Goal: Task Accomplishment & Management: Manage account settings

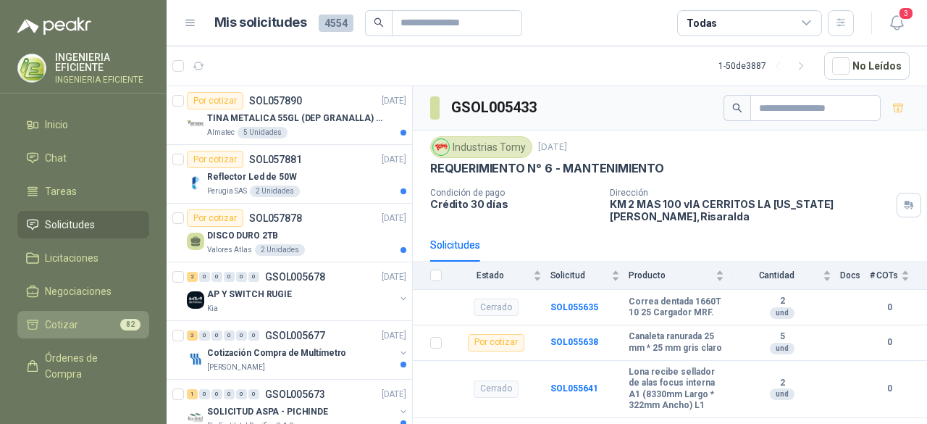
click at [103, 328] on li "Cotizar 82" at bounding box center [83, 324] width 114 height 16
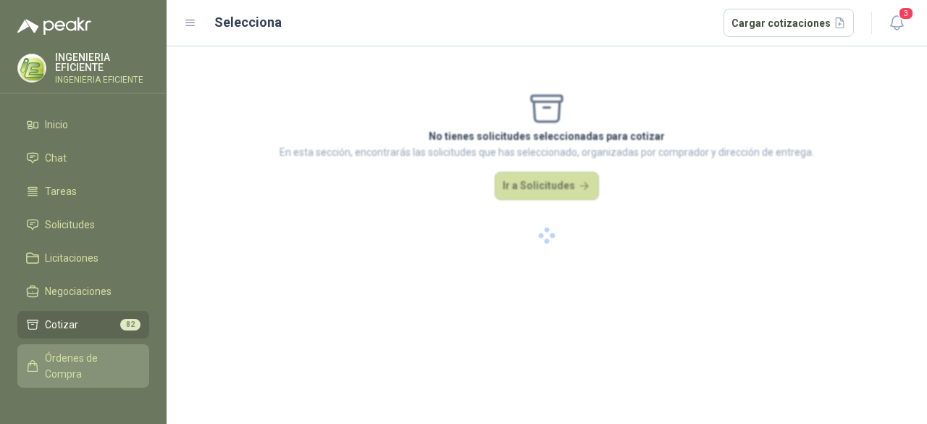
click at [90, 356] on span "Órdenes de Compra" at bounding box center [90, 366] width 91 height 32
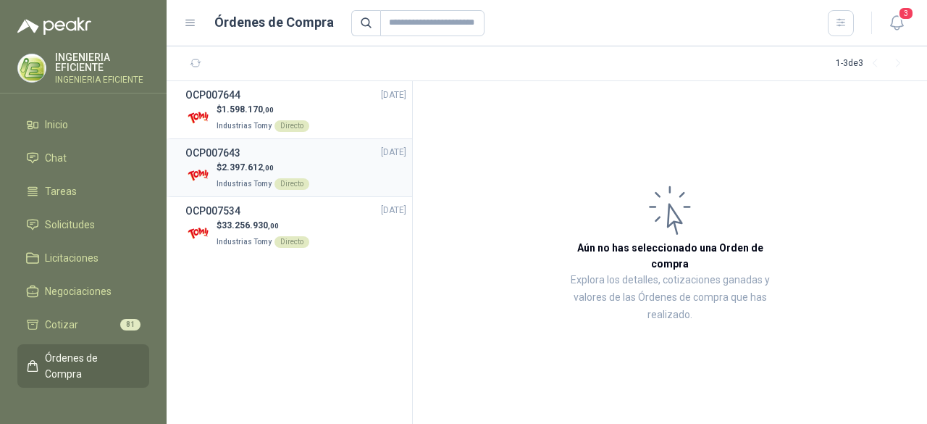
click at [320, 190] on li "OCP007643 29/09/25 $ 2.397.612 ,00 Industrias Tomy Directo" at bounding box center [289, 168] width 245 height 58
click at [329, 163] on div "$ 2.397.612 ,00 Industrias Tomy Directo" at bounding box center [295, 176] width 221 height 30
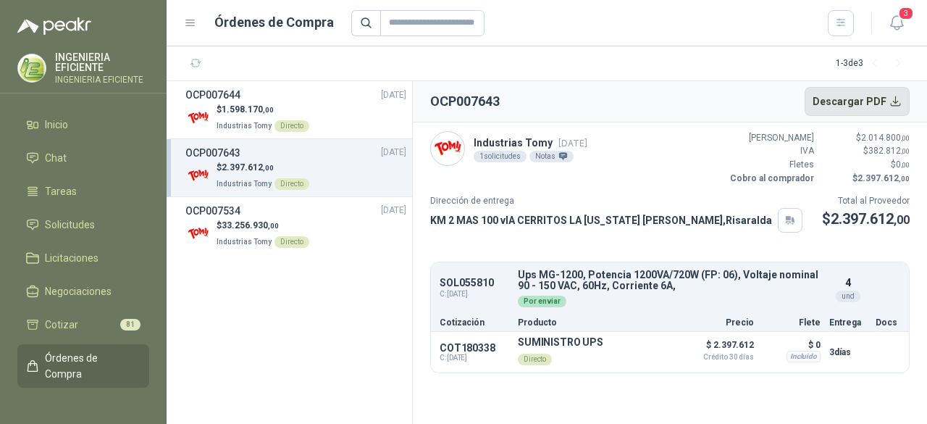
click at [896, 101] on button "Descargar PDF" at bounding box center [858, 101] width 106 height 29
click at [308, 104] on div "$ 1.598.170 ,00 Industrias Tomy Directo" at bounding box center [295, 118] width 221 height 30
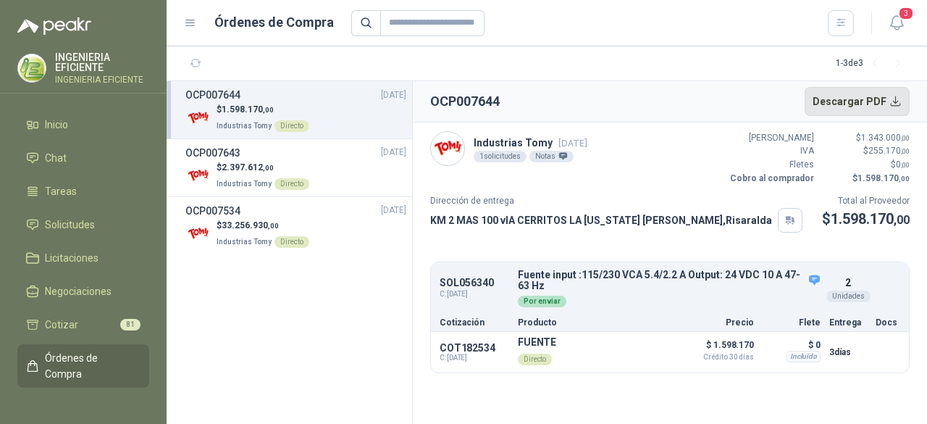
click at [896, 101] on button "Descargar PDF" at bounding box center [858, 101] width 106 height 29
click at [808, 276] on div "Detalles" at bounding box center [786, 288] width 68 height 38
click at [818, 280] on button "Detalles" at bounding box center [786, 289] width 68 height 20
click at [815, 274] on div "Detalles" at bounding box center [786, 288] width 68 height 38
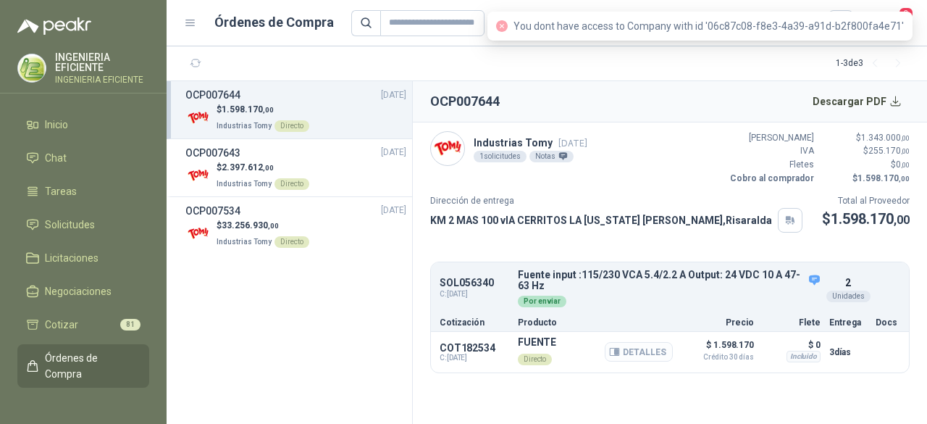
click at [629, 350] on button "Detalles" at bounding box center [639, 352] width 68 height 20
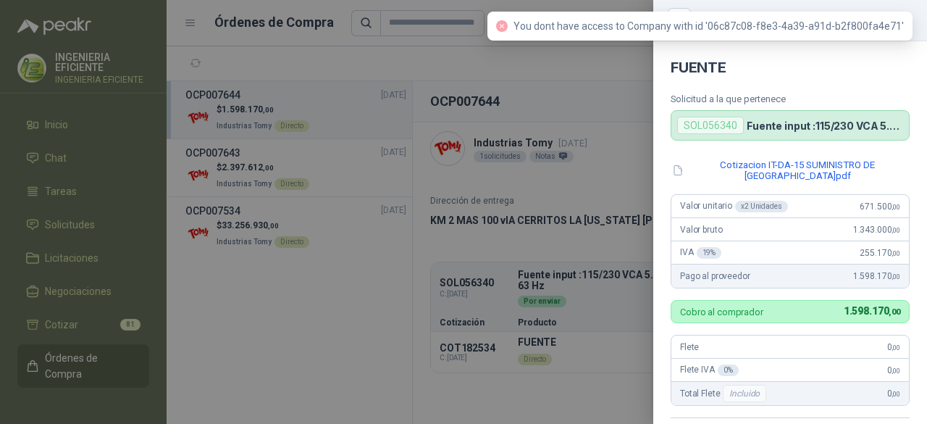
scroll to position [329, 0]
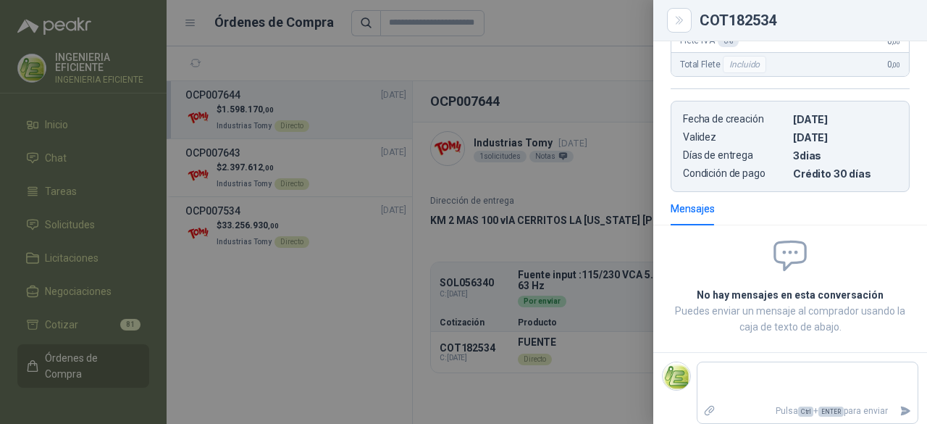
click at [576, 301] on div at bounding box center [463, 212] width 927 height 424
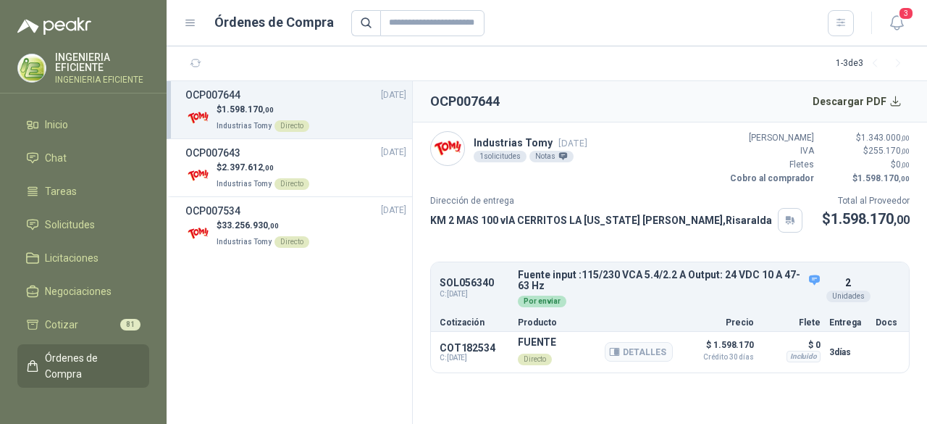
click at [636, 366] on div "Detalles" at bounding box center [639, 352] width 68 height 32
click at [582, 304] on div "Por enviar" at bounding box center [669, 300] width 303 height 16
click at [204, 161] on div "$ 2.397.612 ,00 Industrias Tomy Directo" at bounding box center [295, 176] width 221 height 30
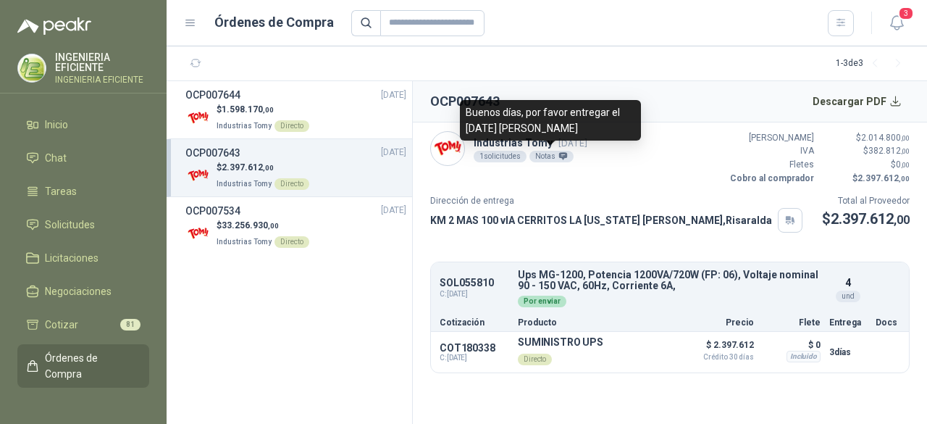
click at [541, 156] on div "Notas" at bounding box center [551, 157] width 44 height 12
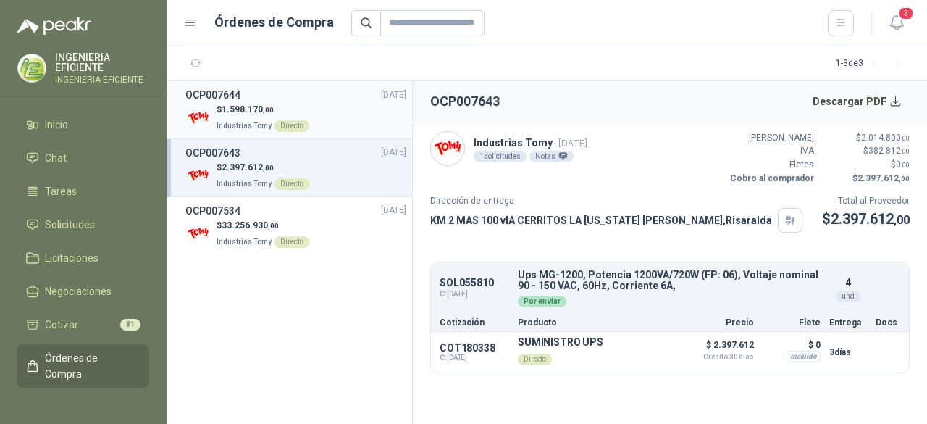
click at [253, 112] on span "1.598.170 ,00" at bounding box center [248, 109] width 52 height 10
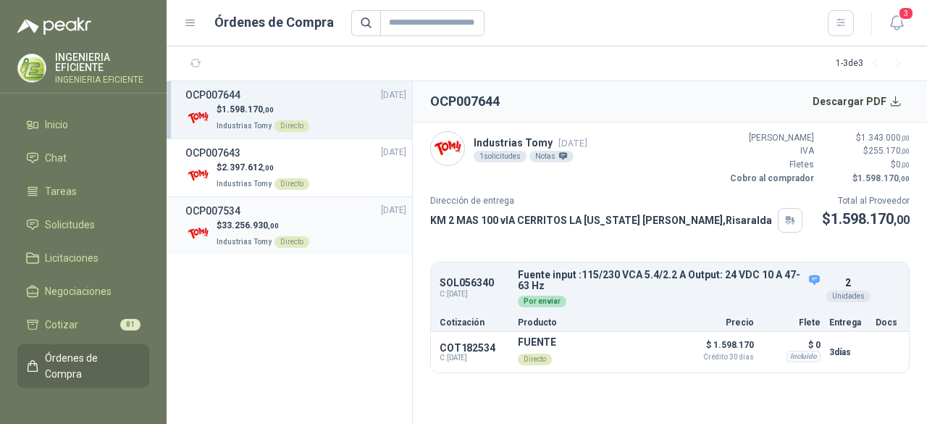
click at [301, 217] on div "OCP007534 24/09/25" at bounding box center [295, 211] width 221 height 16
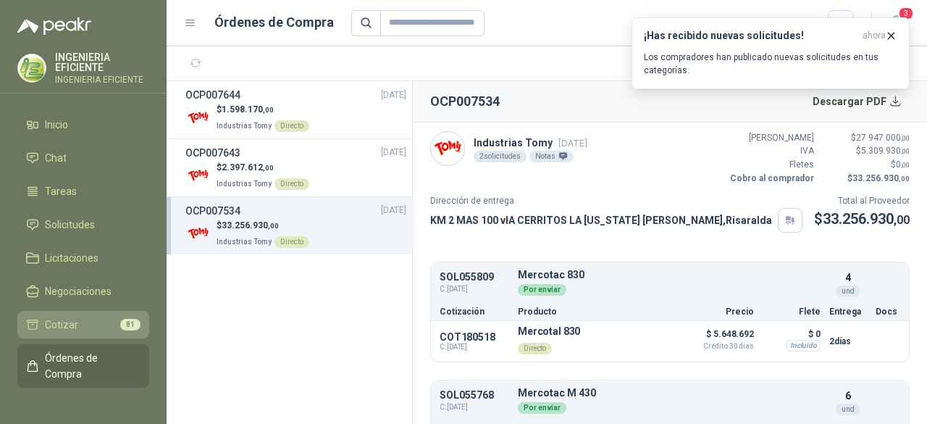
click at [78, 321] on li "Cotizar 81" at bounding box center [83, 324] width 114 height 16
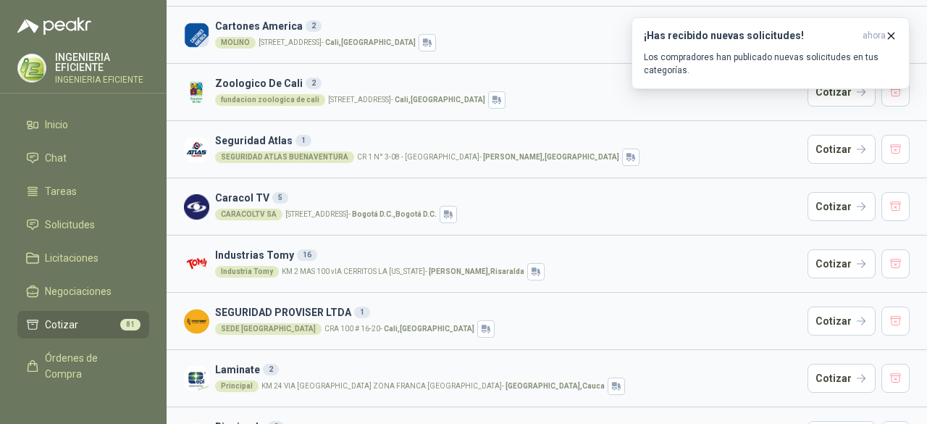
scroll to position [579, 0]
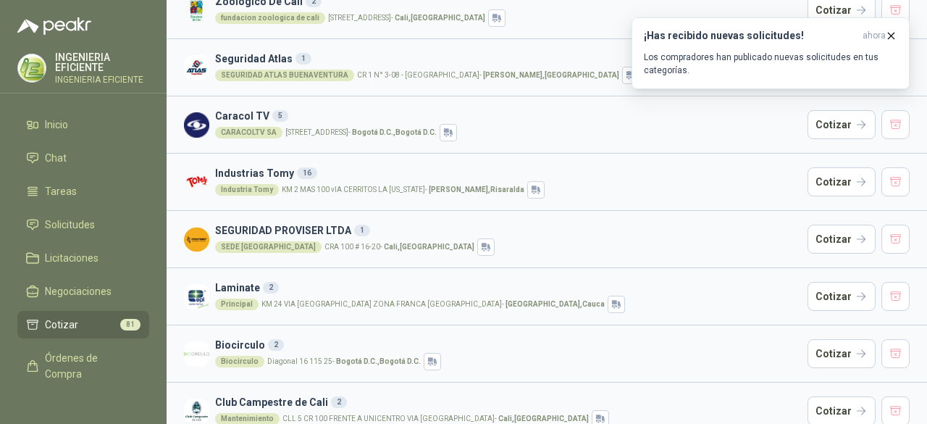
click at [345, 172] on h3 "Industrias Tomy 16" at bounding box center [508, 173] width 587 height 16
click at [191, 179] on img at bounding box center [196, 181] width 25 height 25
click at [235, 172] on h3 "Industrias Tomy 16" at bounding box center [508, 173] width 587 height 16
click at [833, 173] on button "Cotizar" at bounding box center [841, 181] width 68 height 29
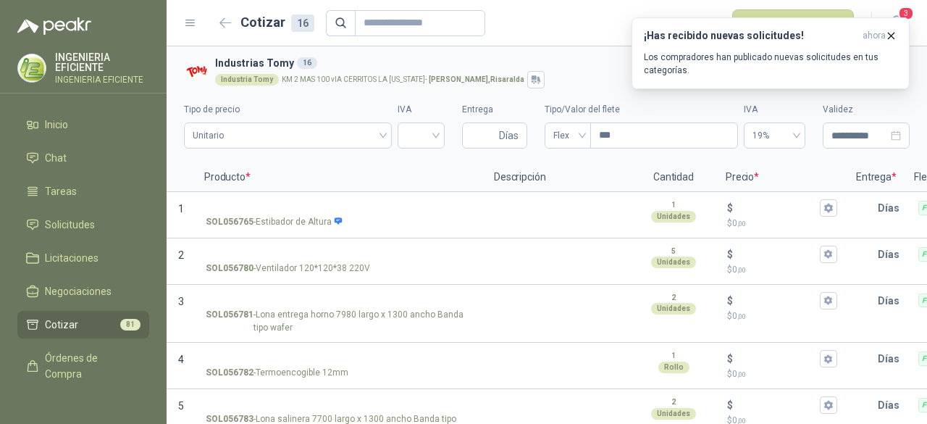
scroll to position [539, 0]
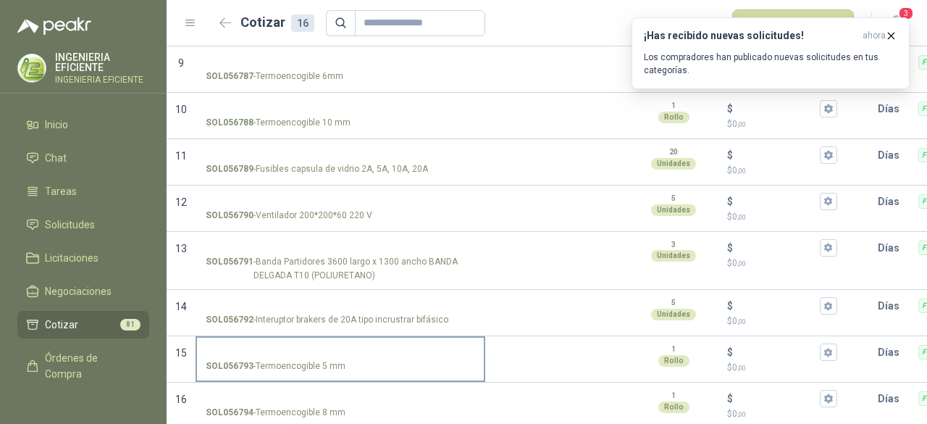
click at [340, 337] on label "SOL056793 - Termoencogible 5 mm" at bounding box center [340, 357] width 287 height 41
click at [340, 347] on input "SOL056793 - Termoencogible 5 mm" at bounding box center [340, 352] width 269 height 11
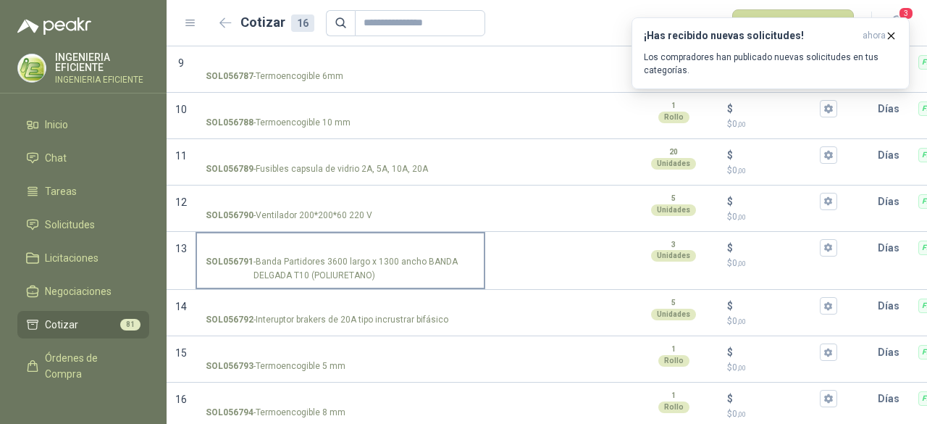
click at [350, 256] on p "SOL056791 - Banda Partidores 3600 largo x 1300 ancho BANDA DELGADA T10 (POLIURE…" at bounding box center [340, 269] width 269 height 28
click at [350, 253] on input "SOL056791 - Banda Partidores 3600 largo x 1300 ancho BANDA DELGADA T10 (POLIURE…" at bounding box center [340, 248] width 269 height 11
click at [327, 209] on p "SOL056790 - Ventilador 200*200*60 220 V" at bounding box center [289, 216] width 167 height 14
click at [327, 196] on input "SOL056790 - Ventilador 200*200*60 220 V" at bounding box center [340, 201] width 269 height 11
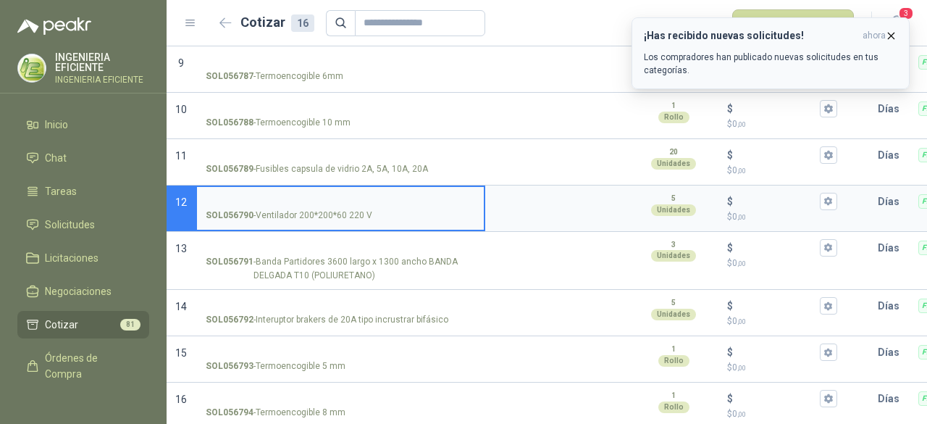
click at [893, 33] on icon "button" at bounding box center [891, 36] width 12 height 12
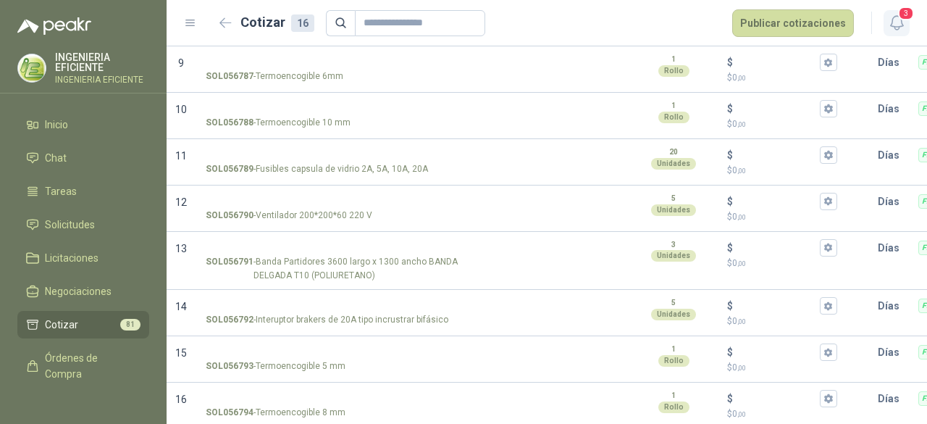
click at [907, 12] on span "3" at bounding box center [906, 14] width 16 height 14
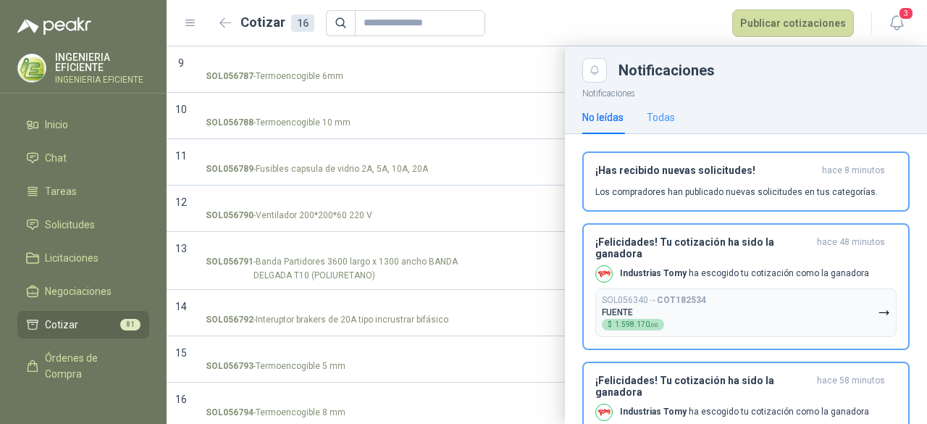
click at [668, 106] on div "Todas" at bounding box center [661, 117] width 28 height 33
click at [647, 185] on p "Los compradores han publicado nuevas solicitudes en tus categorías." at bounding box center [736, 191] width 282 height 13
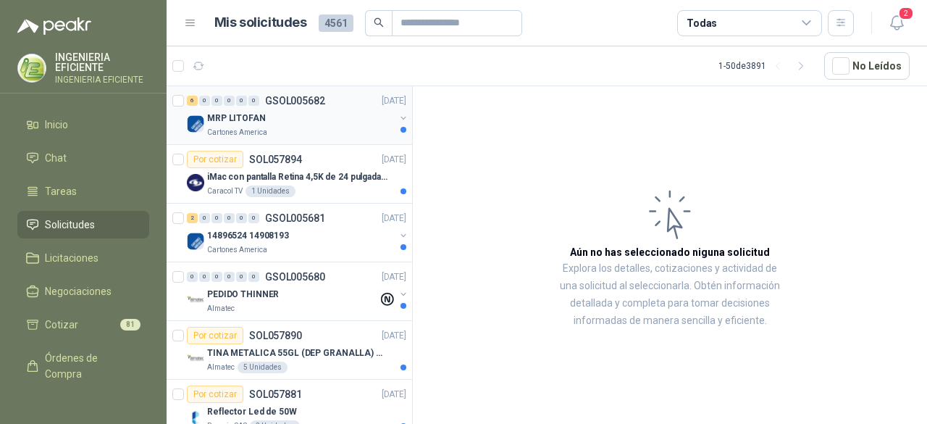
click at [316, 132] on div "Cartones America" at bounding box center [301, 133] width 188 height 12
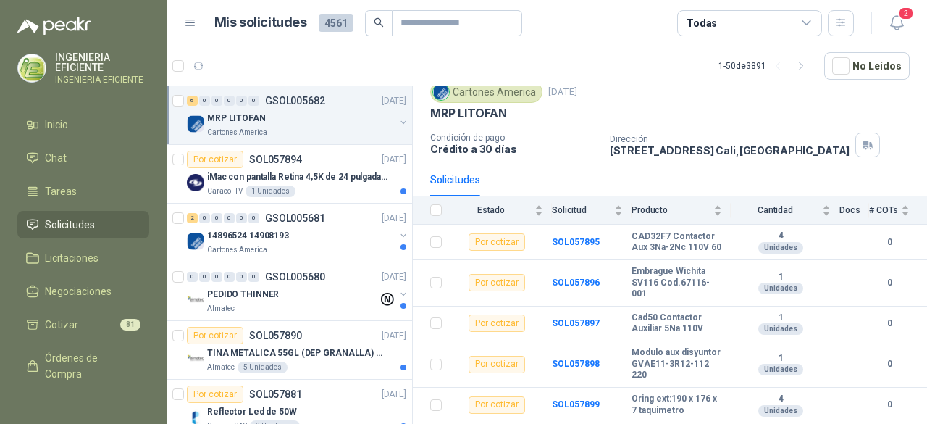
scroll to position [92, 0]
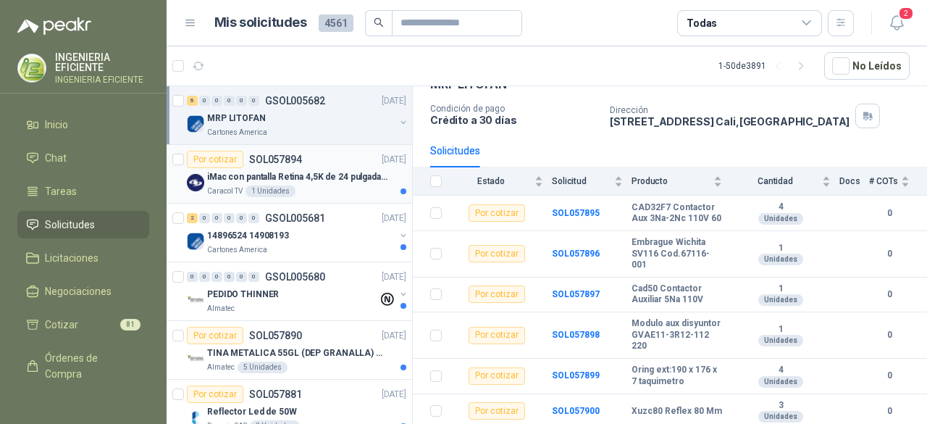
click at [320, 188] on div "Caracol TV 1 Unidades" at bounding box center [306, 191] width 199 height 12
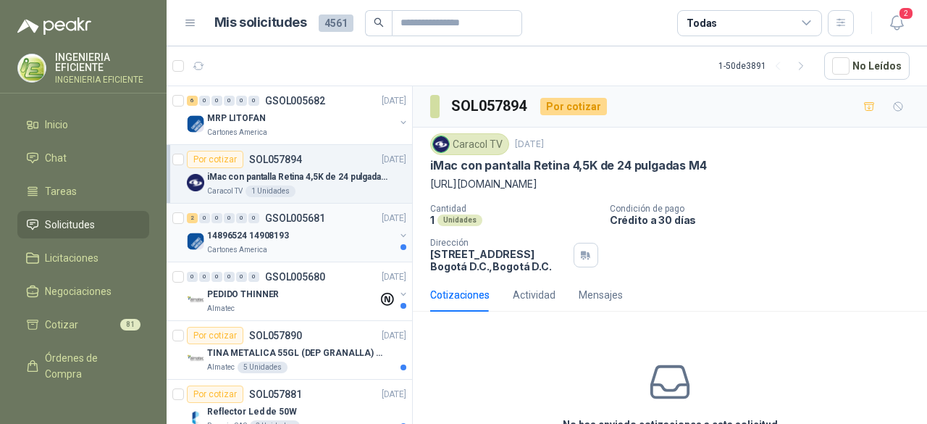
click at [323, 222] on p "GSOL005681" at bounding box center [295, 218] width 60 height 10
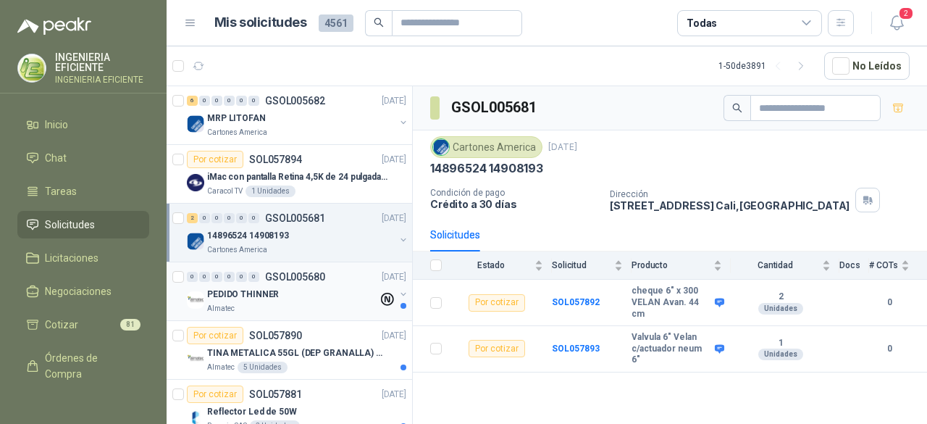
click at [314, 298] on div "PEDIDO THINNER" at bounding box center [292, 293] width 171 height 17
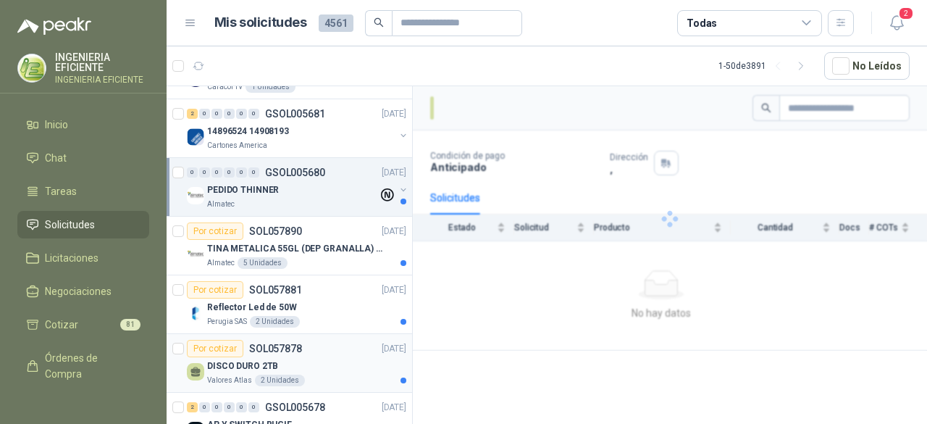
scroll to position [145, 0]
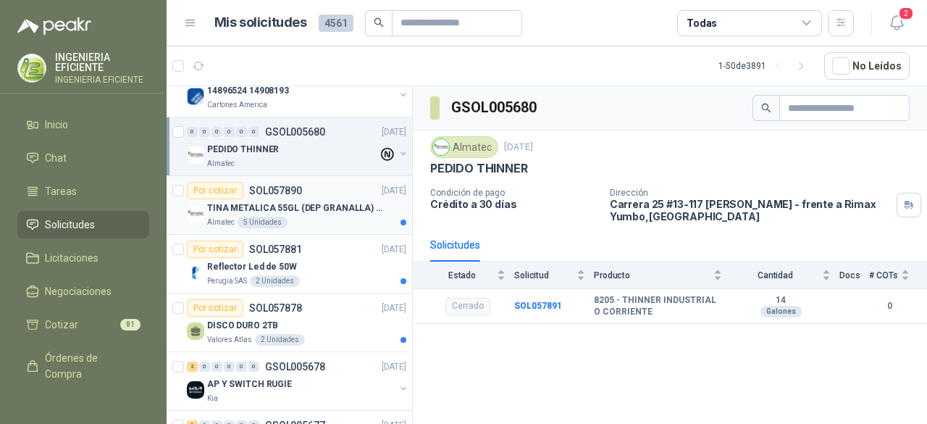
click at [331, 225] on div "Almatec 5 Unidades" at bounding box center [306, 223] width 199 height 12
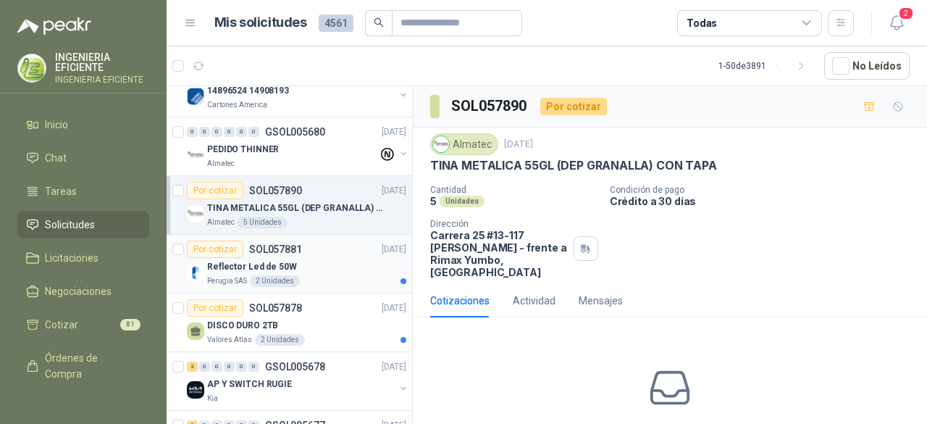
click at [334, 255] on div "Por cotizar SOL057881 29/09/25" at bounding box center [296, 248] width 219 height 17
click at [295, 325] on div "DISCO DURO 2TB" at bounding box center [306, 324] width 199 height 17
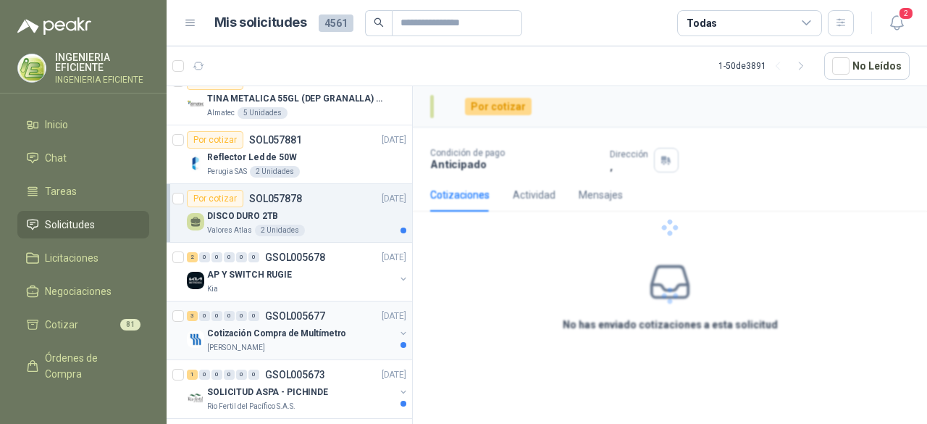
scroll to position [290, 0]
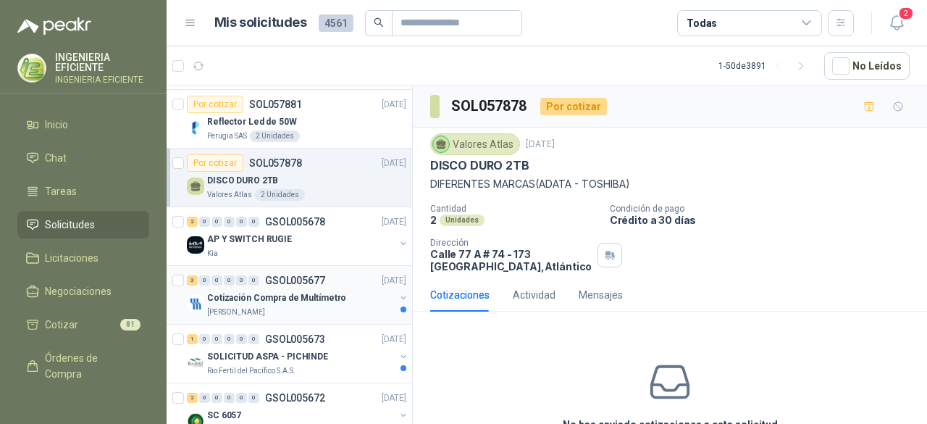
click at [331, 302] on div "Cotización Compra de Multímetro" at bounding box center [301, 297] width 188 height 17
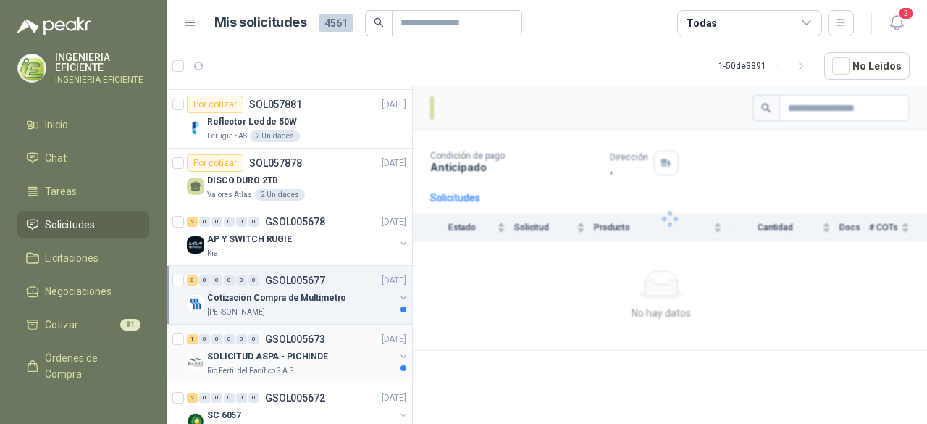
click at [311, 353] on p "SOLICITUD ASPA - PICHINDE" at bounding box center [267, 357] width 121 height 14
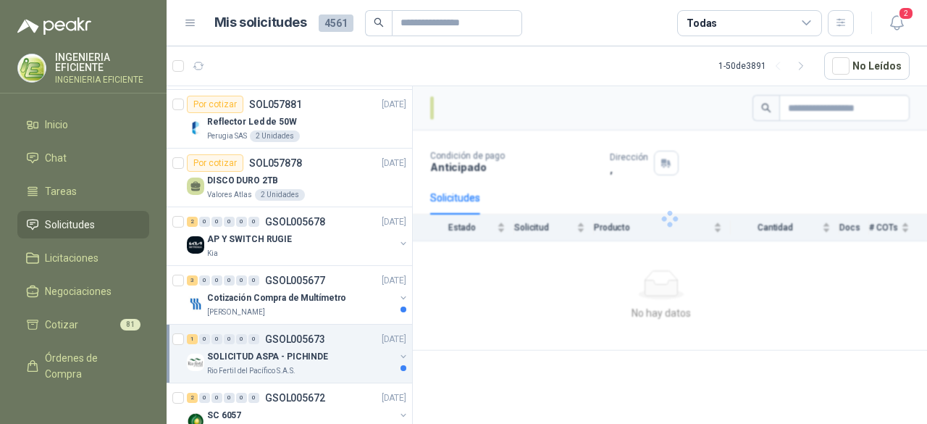
scroll to position [507, 0]
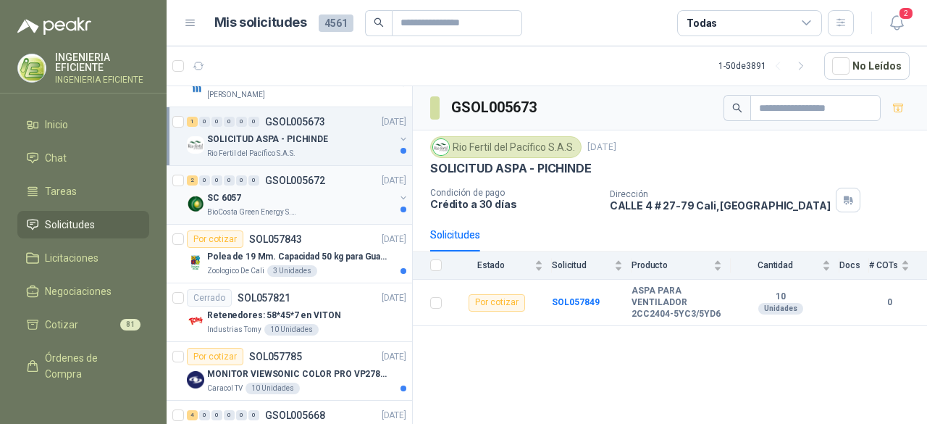
click at [354, 190] on div "SC 6057" at bounding box center [301, 197] width 188 height 17
click at [349, 224] on article "Por cotizar SOL057843 26/09/25 Polea de 19 Mm. Capacidad 50 kg para Guaya. Cabl…" at bounding box center [289, 253] width 245 height 59
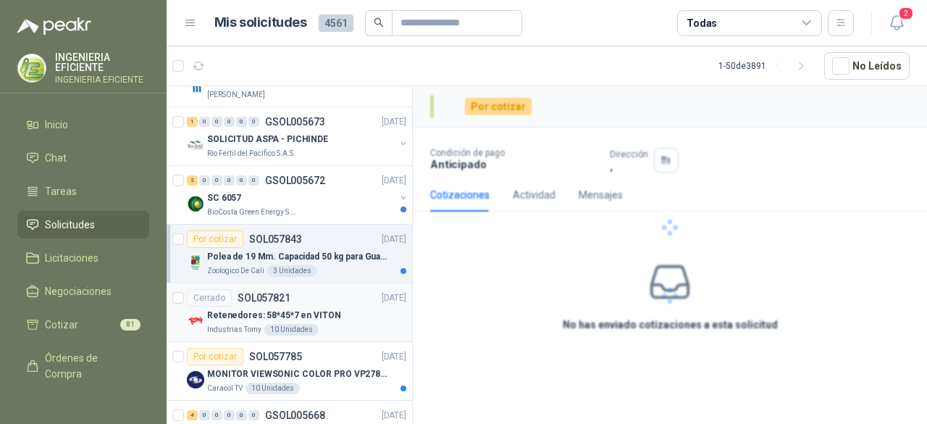
click at [308, 308] on p "Retenedores: 58*45*7 en VITON" at bounding box center [274, 315] width 134 height 14
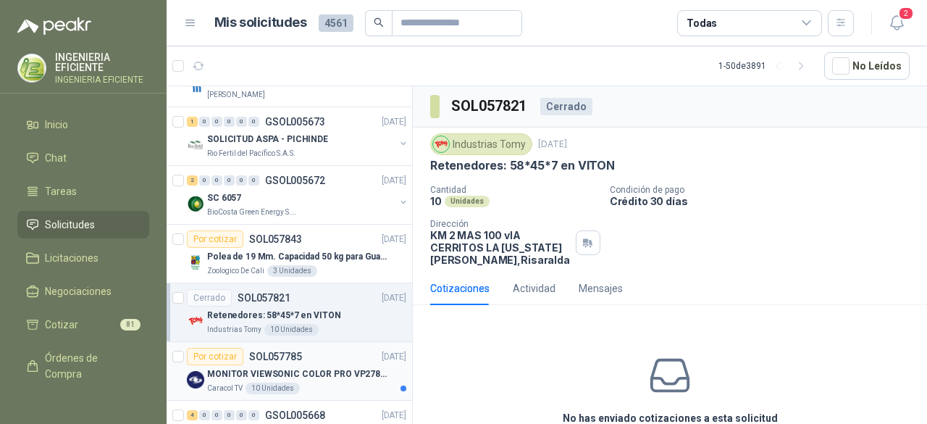
click at [336, 377] on div "MONITOR VIEWSONIC COLOR PRO VP2786-4K" at bounding box center [306, 373] width 199 height 17
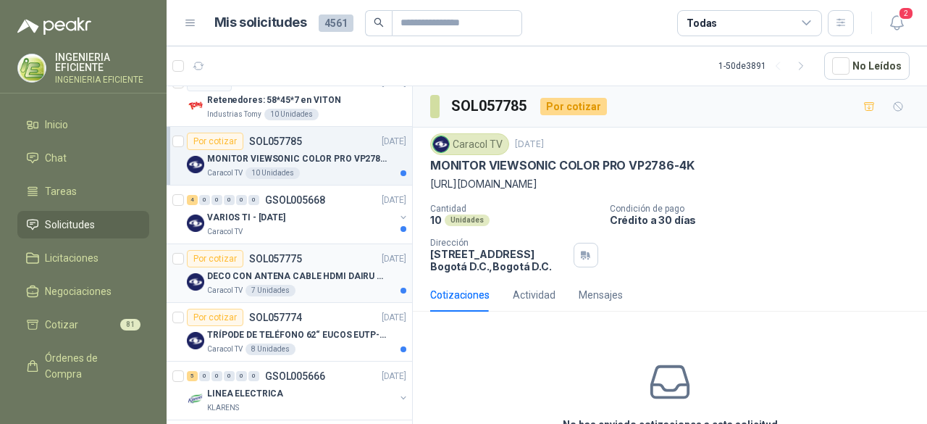
scroll to position [724, 0]
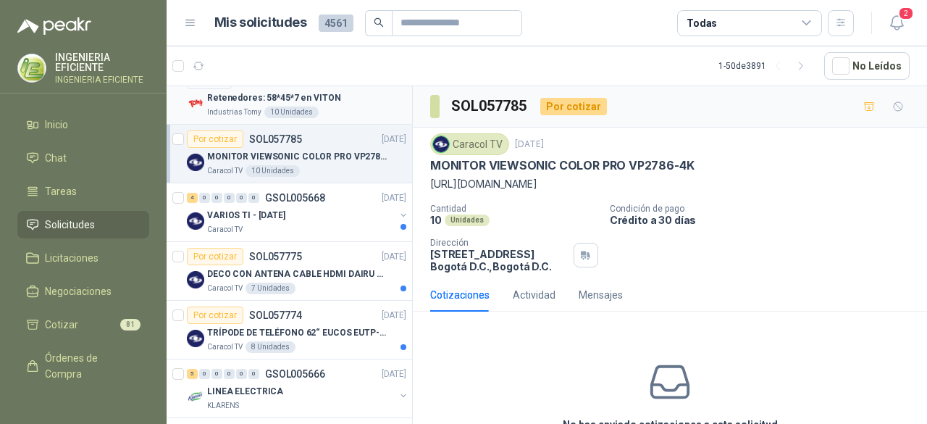
click at [258, 93] on p "Retenedores: 58*45*7 en VITON" at bounding box center [274, 98] width 134 height 14
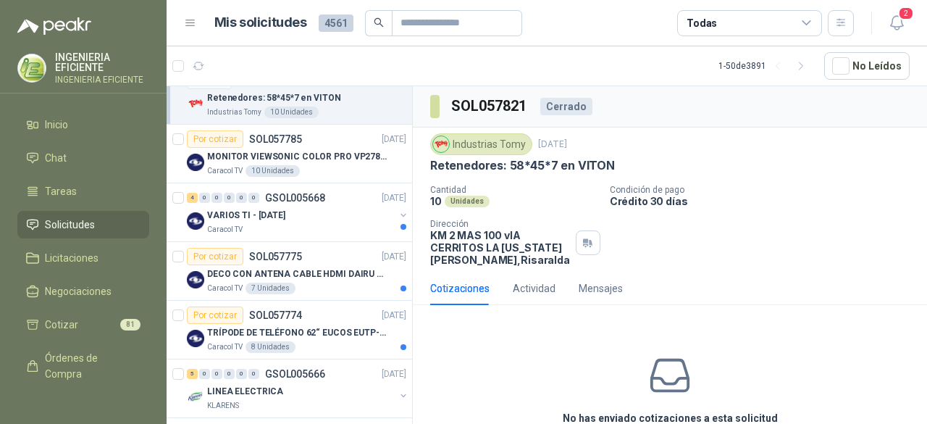
scroll to position [1014, 0]
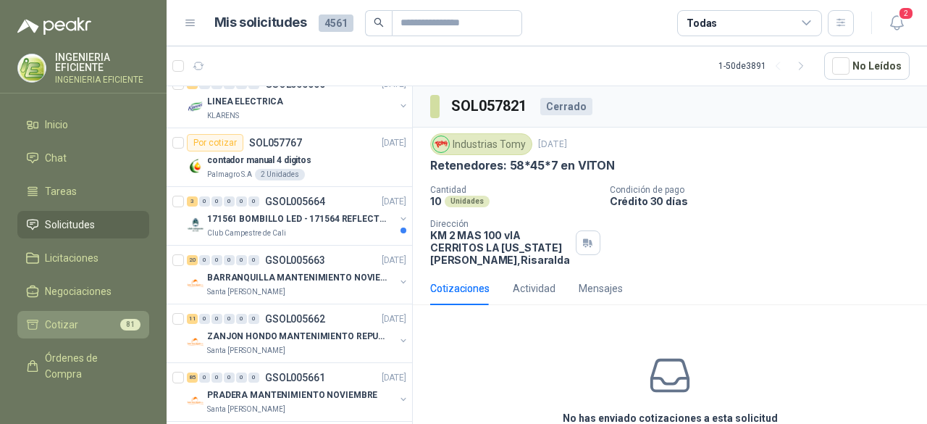
click at [77, 319] on li "Cotizar 81" at bounding box center [83, 324] width 114 height 16
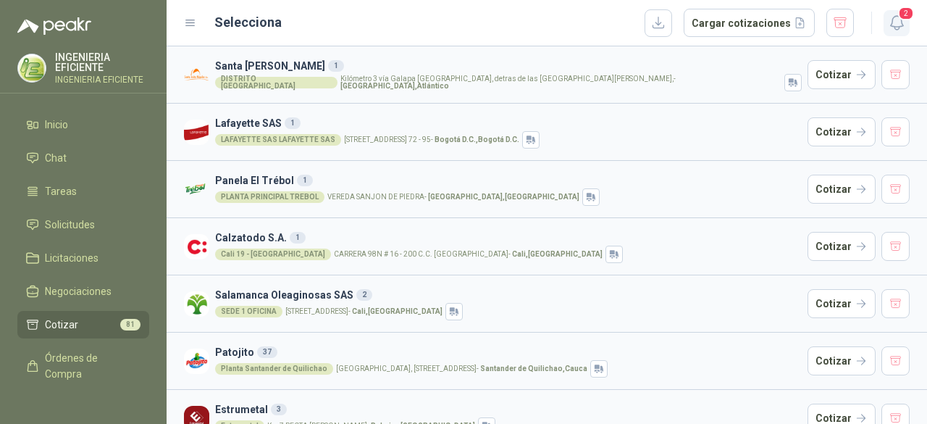
click at [888, 25] on icon "button" at bounding box center [897, 23] width 18 height 18
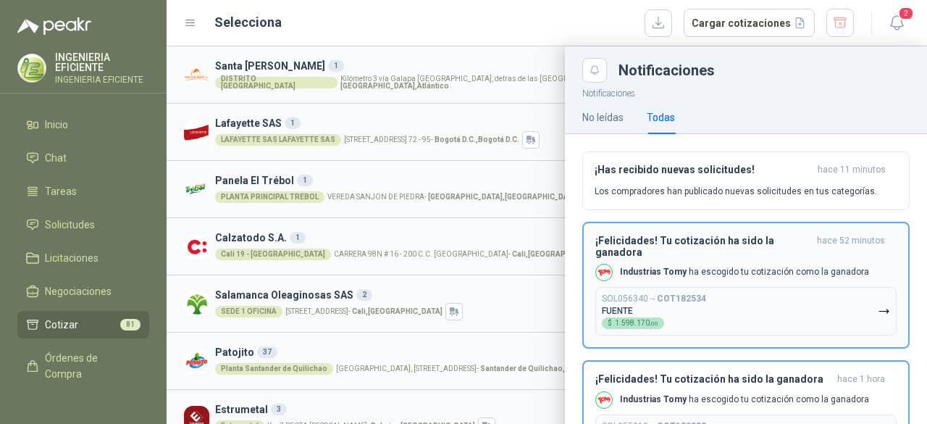
click at [708, 319] on button "SOL056340 → COT182534 FUENTE $ 1.598.170 ,00" at bounding box center [745, 311] width 301 height 49
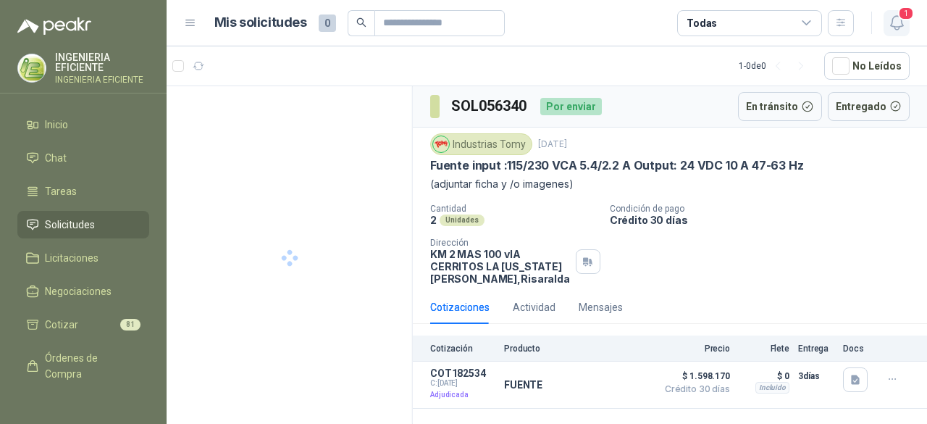
click at [896, 17] on icon "button" at bounding box center [897, 23] width 18 height 18
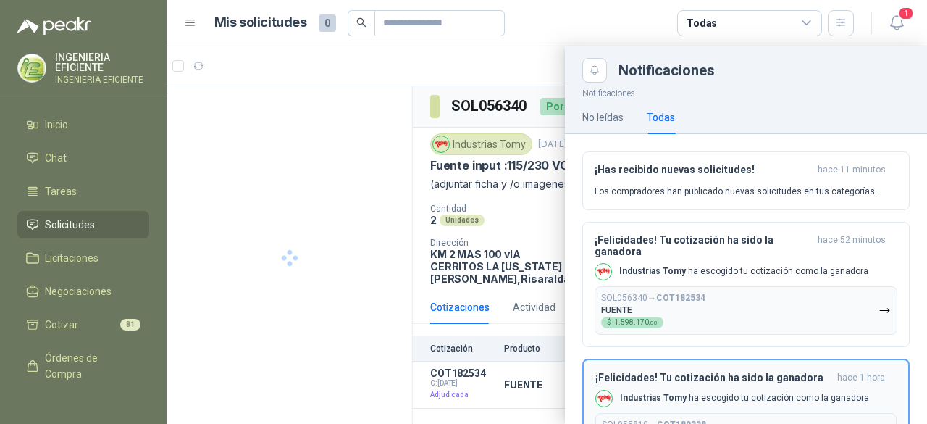
click at [743, 371] on h3 "¡Felicidades! Tu cotización ha sido la ganadora" at bounding box center [713, 377] width 236 height 12
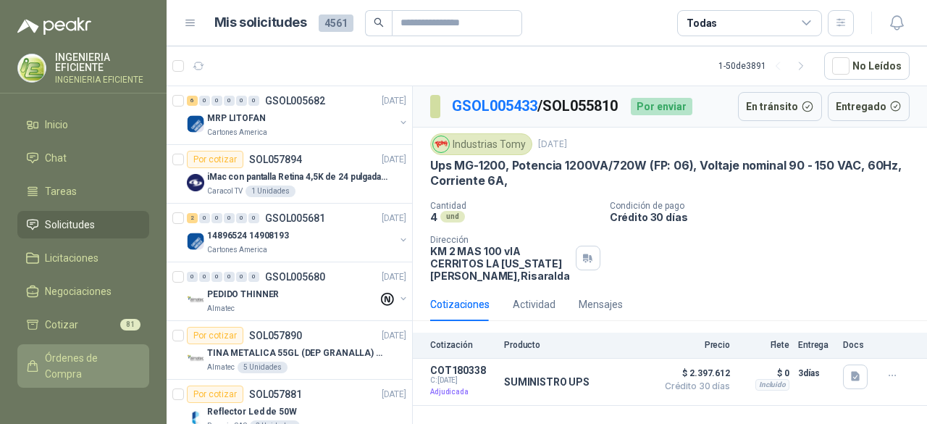
click at [64, 359] on span "Órdenes de Compra" at bounding box center [90, 366] width 91 height 32
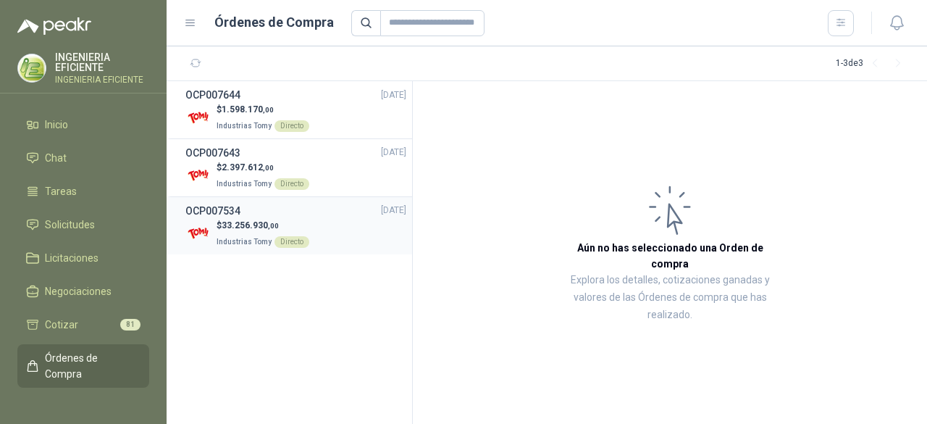
click at [213, 231] on div "$ 33.256.930 ,00 Industrias Tomy Directo" at bounding box center [295, 234] width 221 height 30
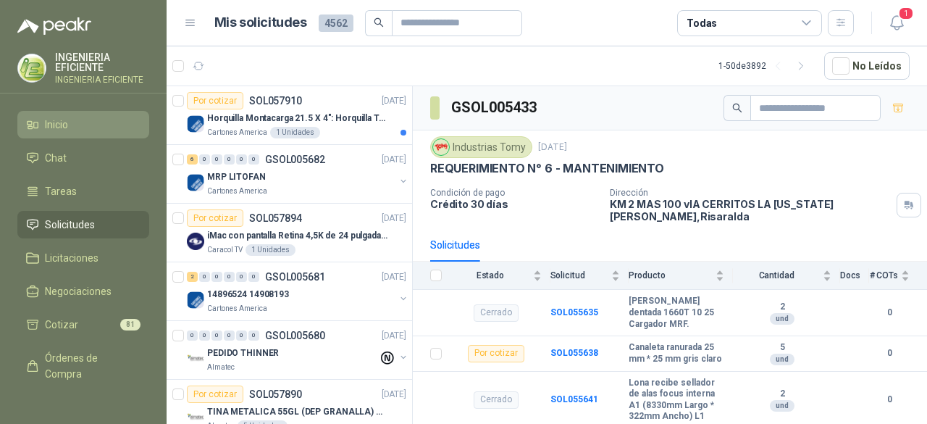
click at [59, 126] on span "Inicio" at bounding box center [56, 125] width 23 height 16
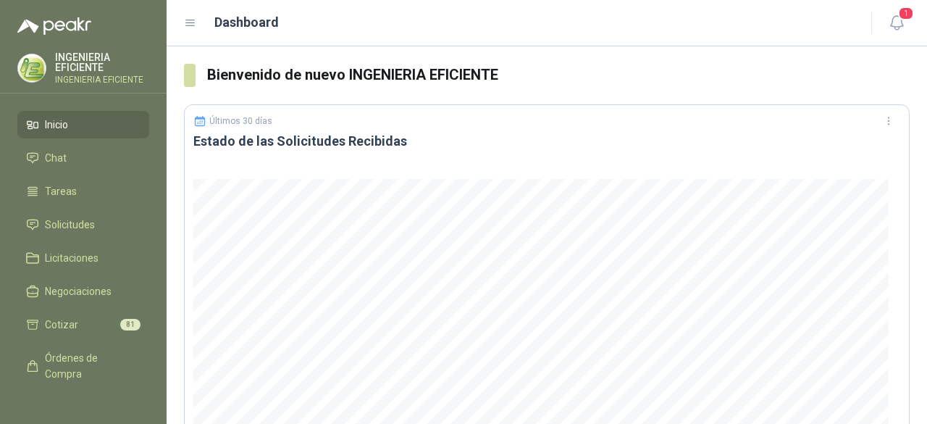
click at [86, 72] on p "INGENIERIA EFICIENTE" at bounding box center [102, 62] width 94 height 20
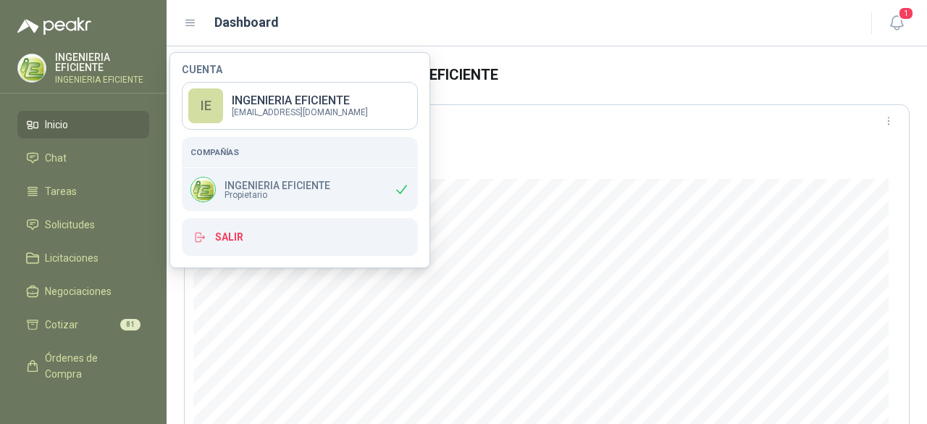
click at [53, 56] on div "INGENIERIA EFICIENTE INGENIERIA EFICIENTE" at bounding box center [83, 68] width 132 height 32
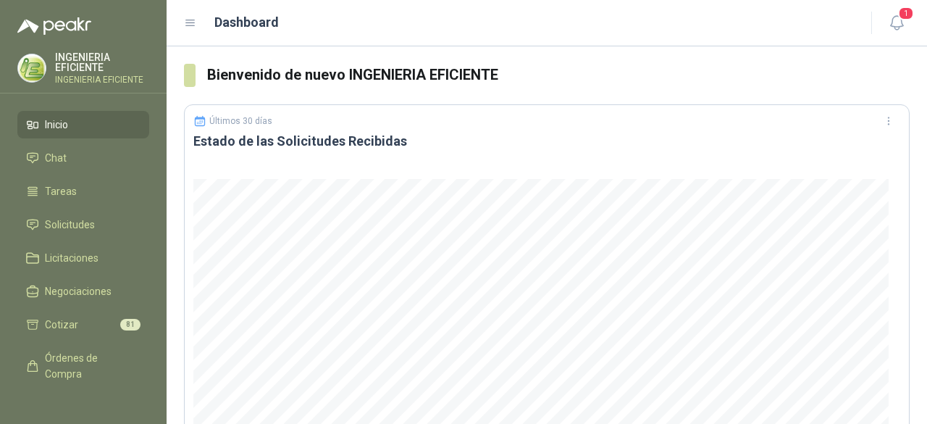
click at [54, 49] on menu "INGENIERIA EFICIENTE INGENIERIA EFICIENTE Inicio Chat Tareas Solicitudes Licita…" at bounding box center [83, 212] width 167 height 424
click at [32, 64] on img at bounding box center [32, 68] width 28 height 28
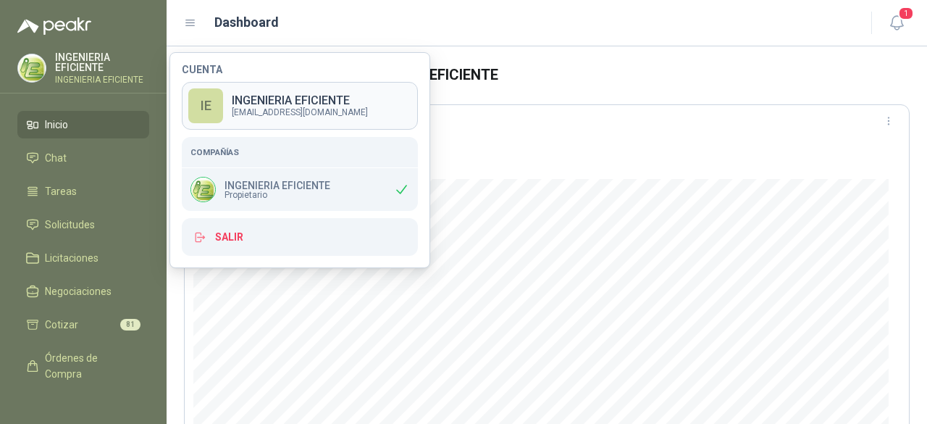
click at [304, 101] on p "INGENIERIA EFICIENTE" at bounding box center [300, 101] width 136 height 12
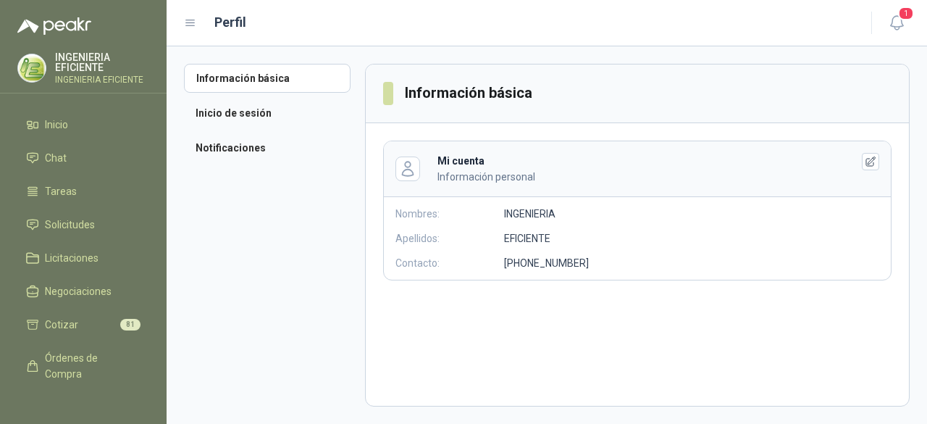
click at [88, 85] on div "INGENIERIA EFICIENTE INGENIERIA EFICIENTE" at bounding box center [83, 72] width 167 height 41
click at [100, 75] on p "INGENIERIA EFICIENTE" at bounding box center [102, 79] width 94 height 9
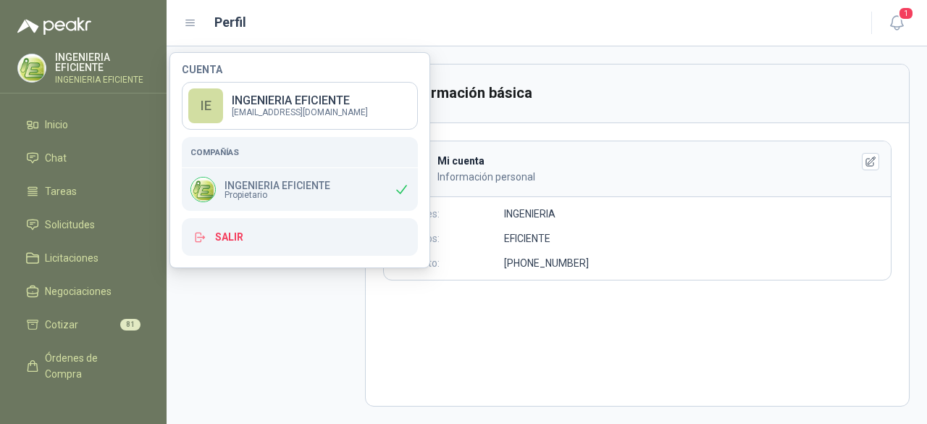
click at [247, 293] on aside "Información básica Inicio de sesión Notificaciones" at bounding box center [274, 235] width 181 height 343
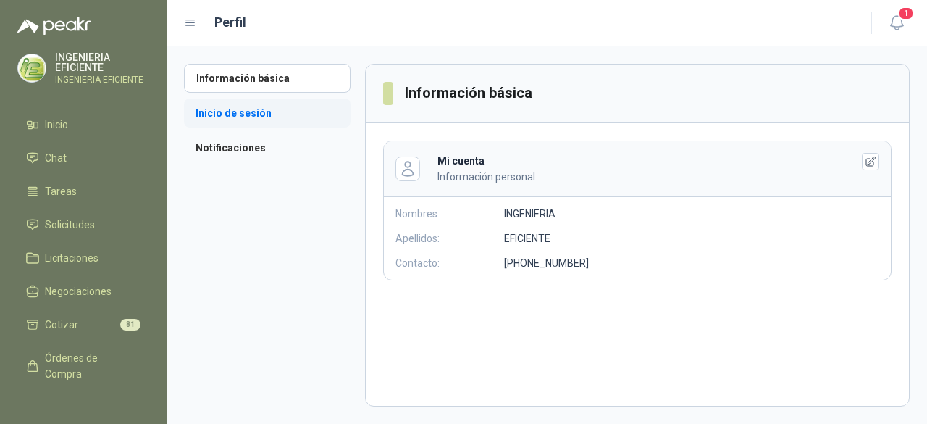
click at [236, 117] on li "Inicio de sesión" at bounding box center [267, 112] width 167 height 29
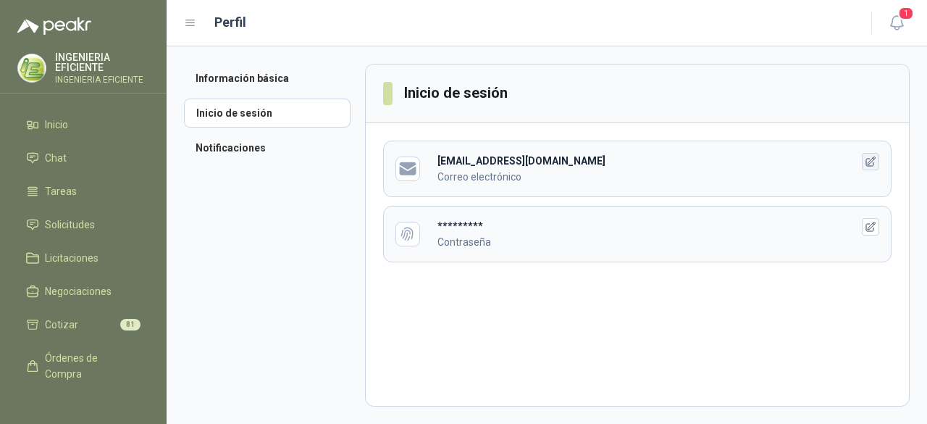
click at [870, 154] on button "button" at bounding box center [870, 161] width 17 height 17
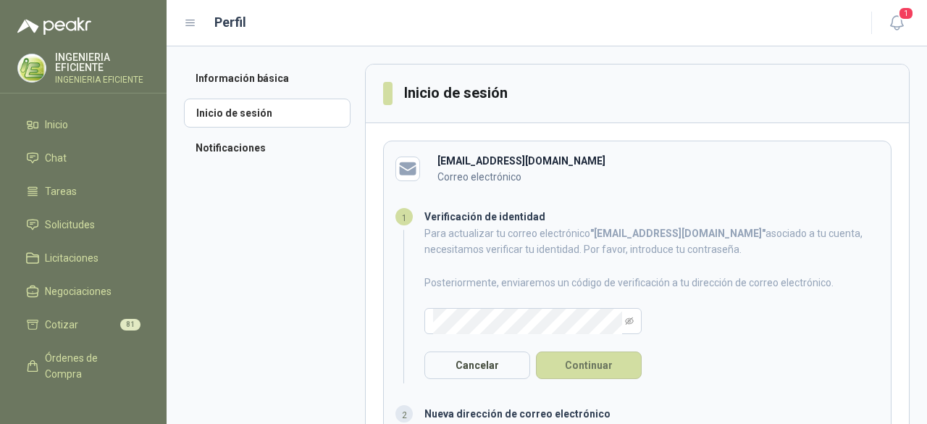
drag, startPoint x: 439, startPoint y: 159, endPoint x: 642, endPoint y: 165, distance: 202.9
click at [642, 165] on div "[EMAIL_ADDRESS][DOMAIN_NAME] Correo electrónico" at bounding box center [632, 169] width 391 height 32
copy b "[EMAIL_ADDRESS][DOMAIN_NAME]"
click at [686, 162] on div "[EMAIL_ADDRESS][DOMAIN_NAME] Correo electrónico" at bounding box center [632, 169] width 391 height 32
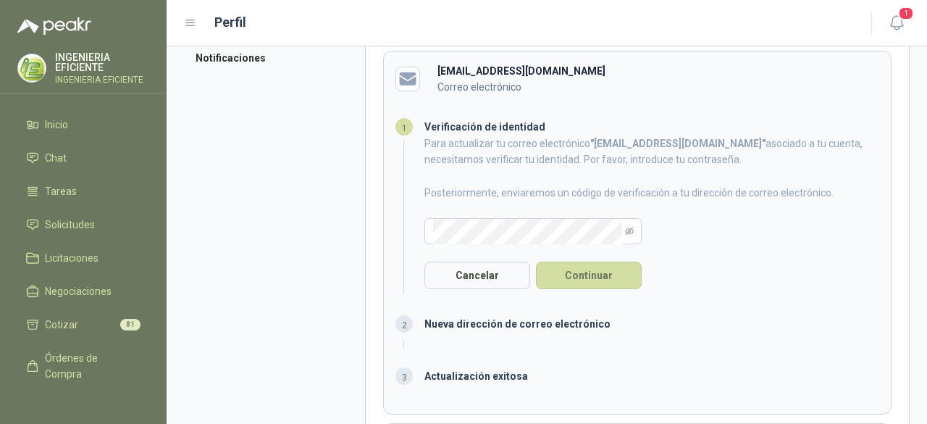
scroll to position [179, 0]
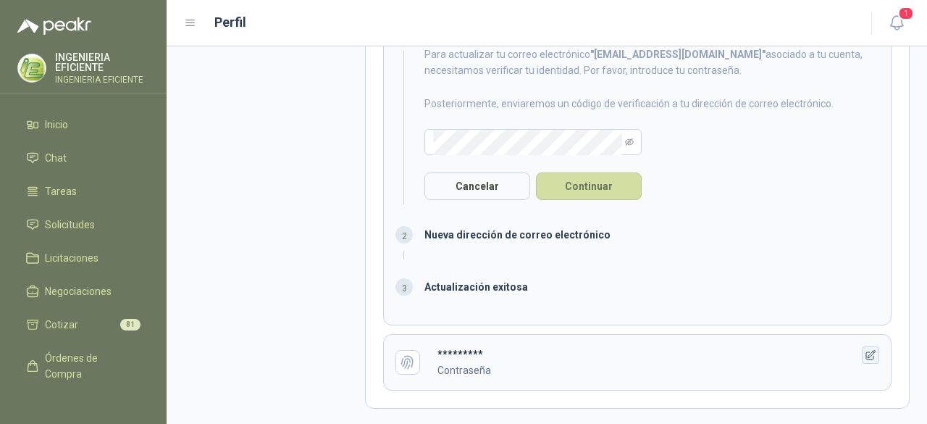
click at [868, 353] on button "button" at bounding box center [870, 354] width 17 height 17
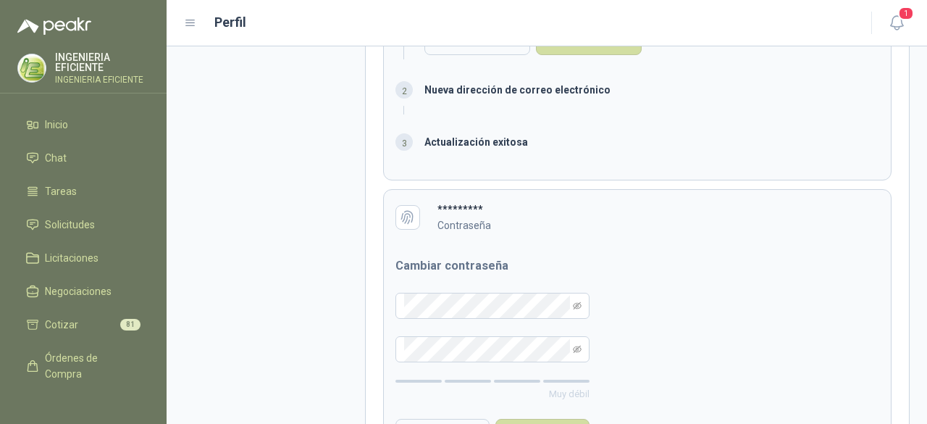
scroll to position [392, 0]
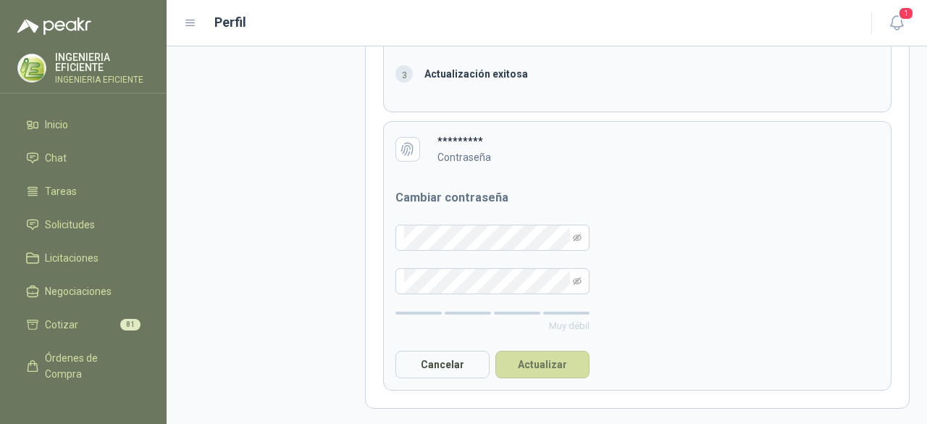
click at [442, 140] on b "*********" at bounding box center [460, 141] width 46 height 12
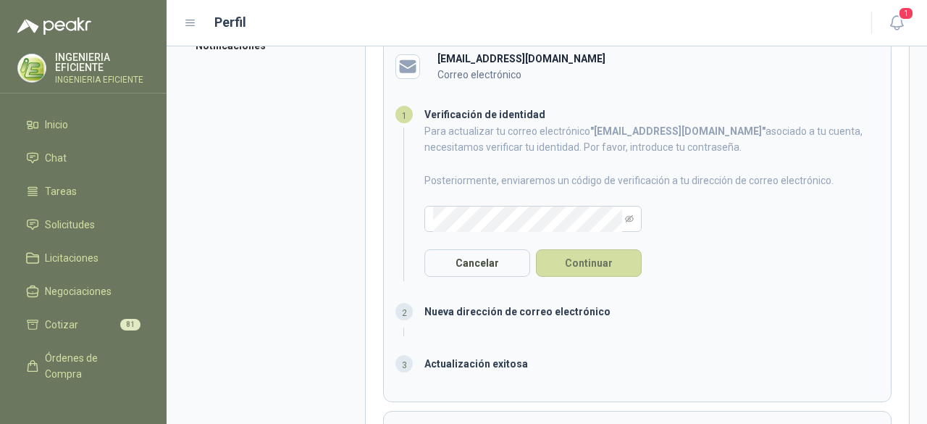
scroll to position [0, 0]
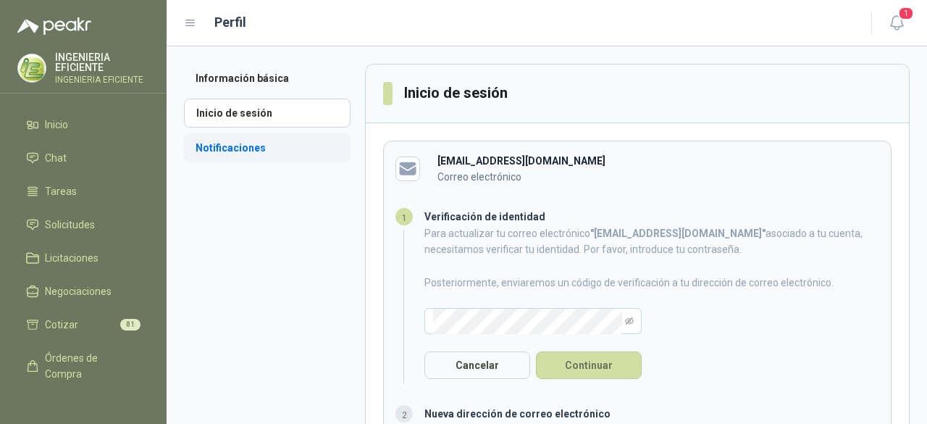
click at [254, 161] on li "Notificaciones" at bounding box center [267, 147] width 167 height 29
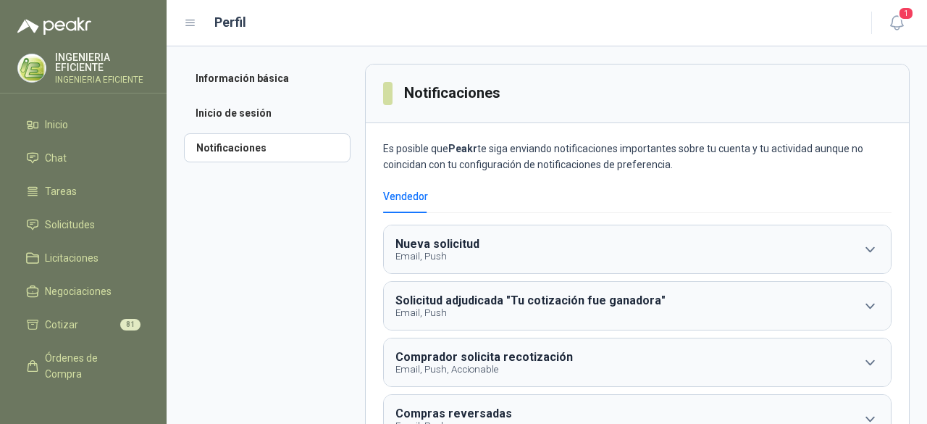
scroll to position [145, 0]
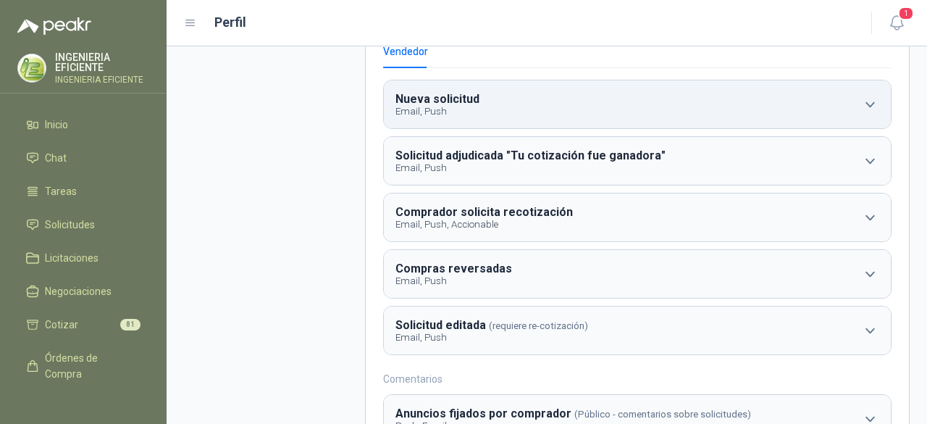
click at [862, 116] on button "Nueva solicitud Email, Push" at bounding box center [637, 104] width 507 height 48
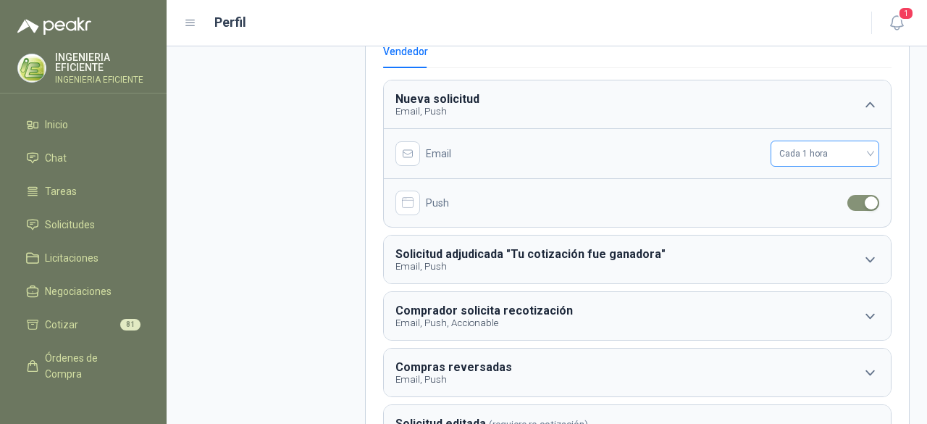
click at [841, 154] on span "Cada 1 hora" at bounding box center [824, 154] width 91 height 22
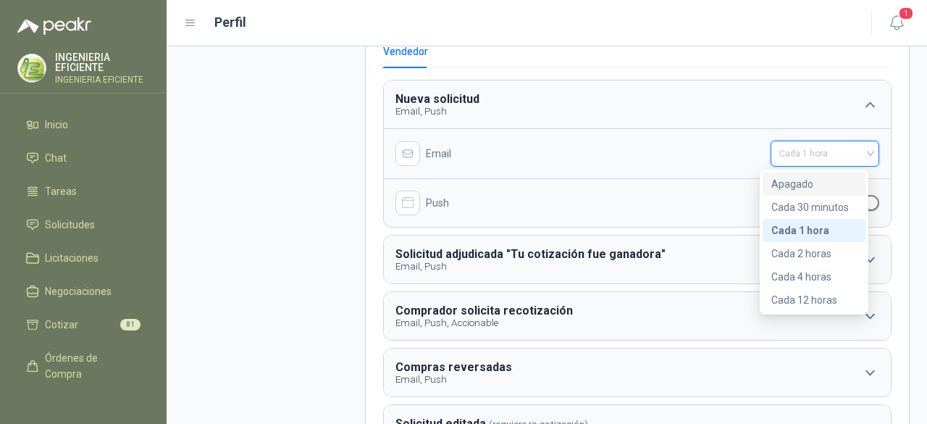
click at [806, 185] on div "Apagado" at bounding box center [813, 184] width 85 height 16
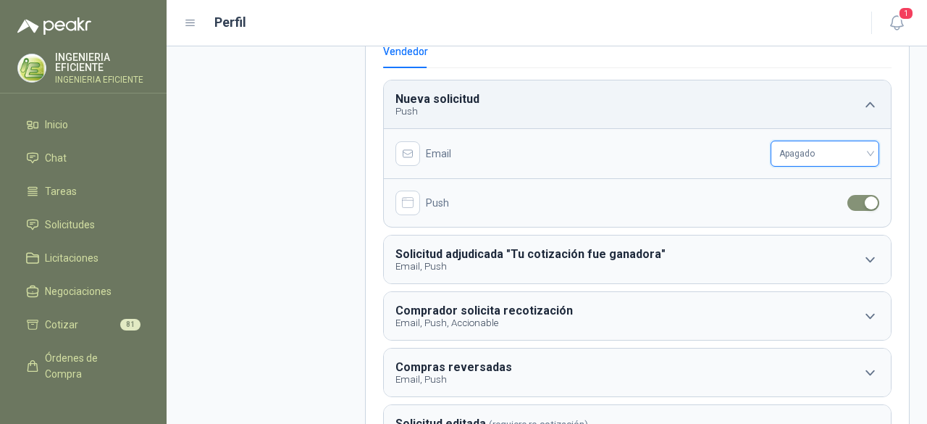
click at [861, 98] on icon "button" at bounding box center [870, 105] width 18 height 18
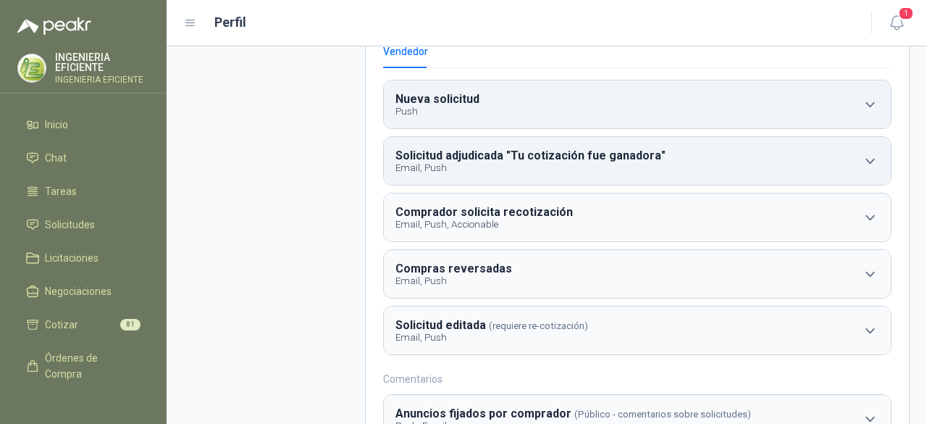
click at [861, 163] on icon "button" at bounding box center [870, 161] width 18 height 18
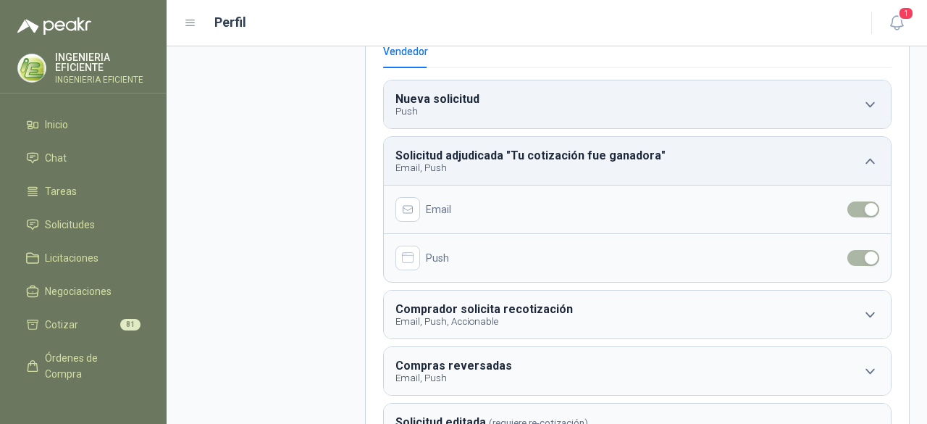
click at [861, 163] on icon "button" at bounding box center [870, 161] width 18 height 18
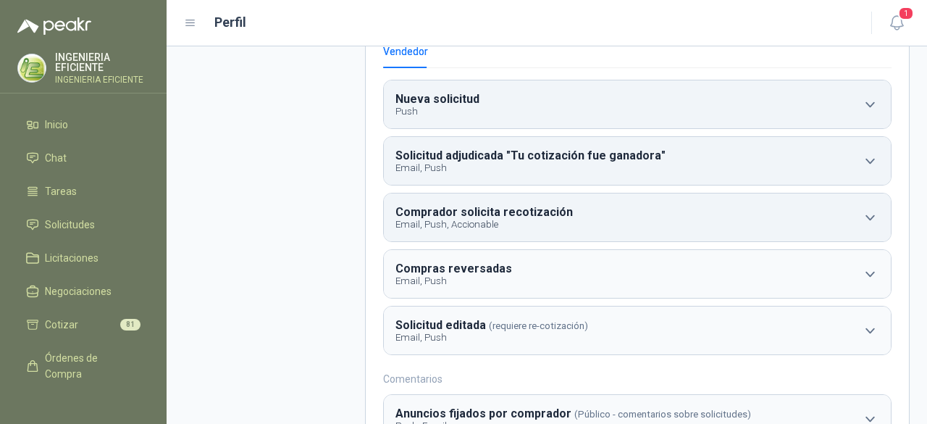
click at [551, 219] on b "Comprador solicita recotización" at bounding box center [483, 212] width 177 height 14
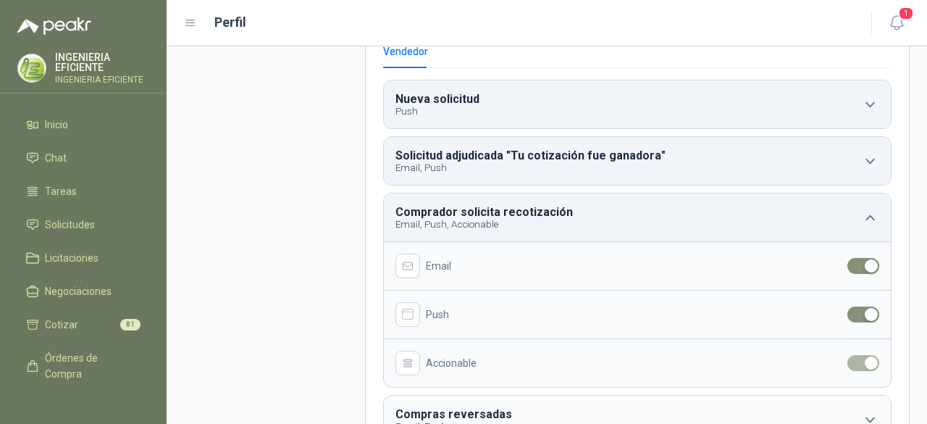
click at [551, 219] on b "Comprador solicita recotización" at bounding box center [483, 212] width 177 height 14
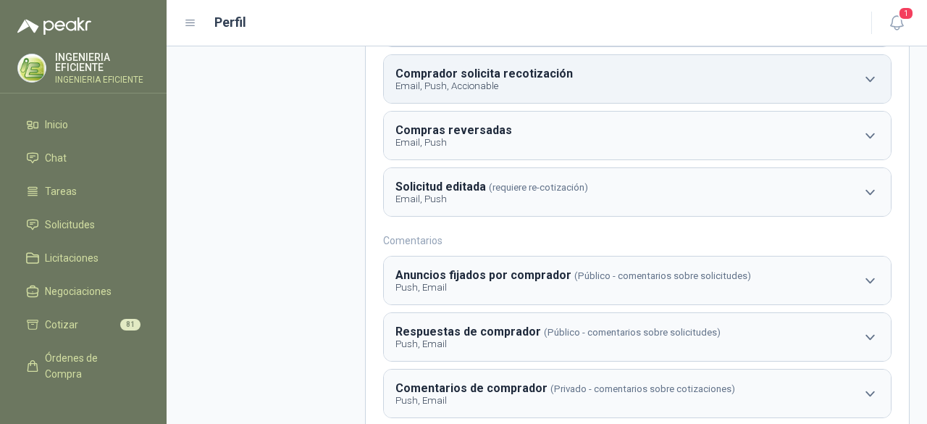
scroll to position [290, 0]
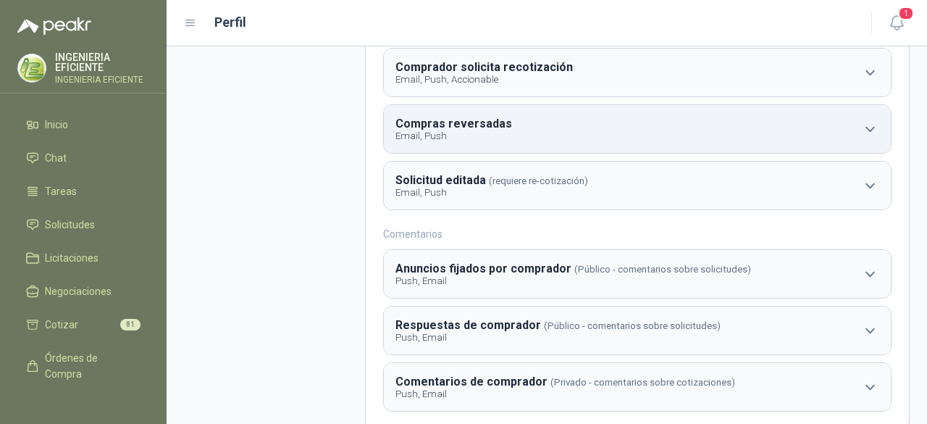
click at [527, 120] on button "Compras reversadas Email, Push" at bounding box center [637, 129] width 507 height 48
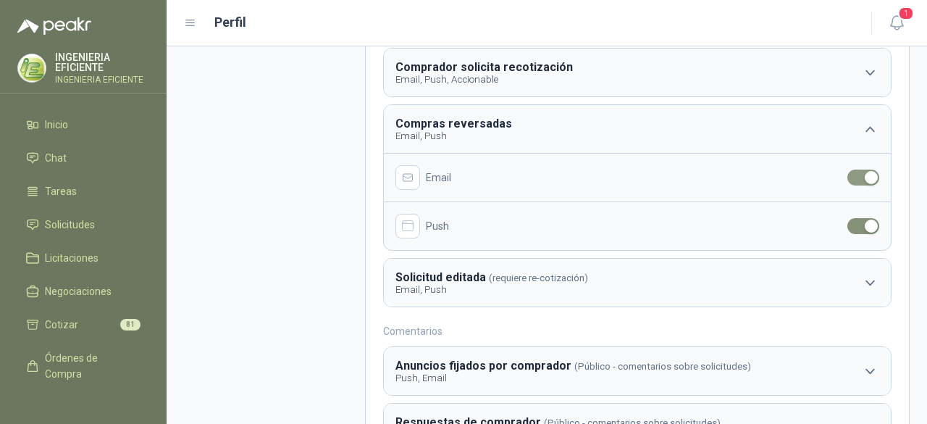
click at [855, 179] on span "button" at bounding box center [867, 177] width 24 height 16
click at [861, 126] on icon "button" at bounding box center [870, 129] width 18 height 18
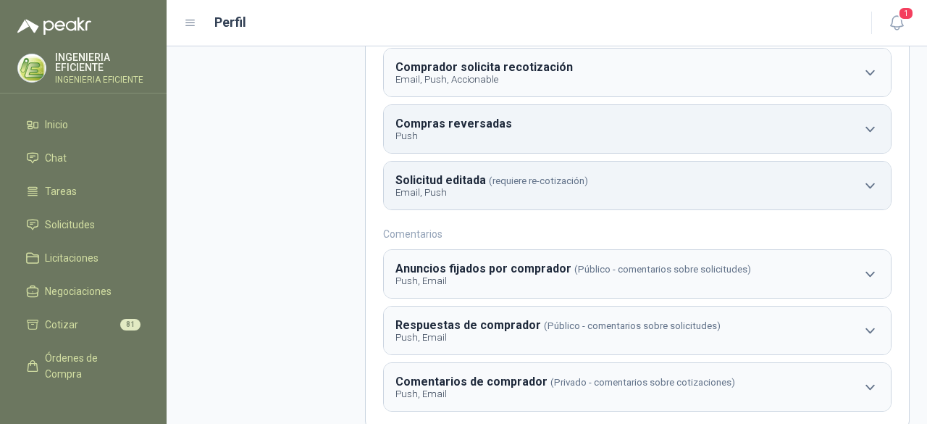
click at [560, 198] on p "Email, Push" at bounding box center [491, 192] width 193 height 11
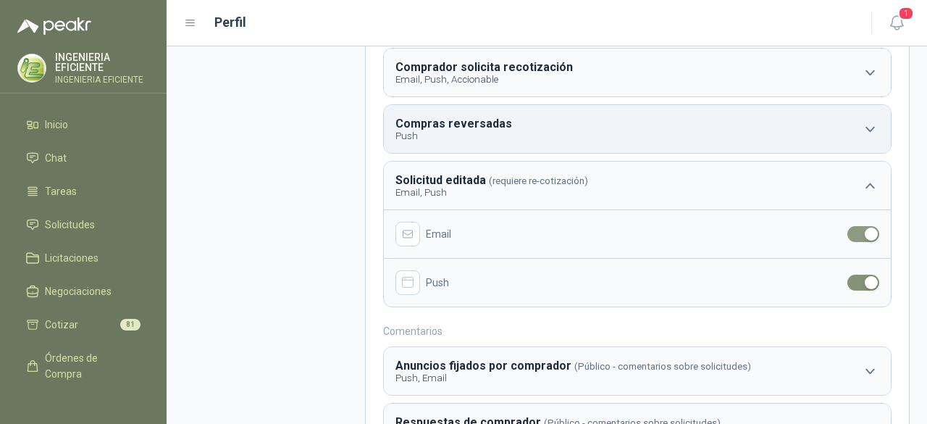
click at [855, 235] on span "button" at bounding box center [867, 234] width 24 height 16
click at [867, 175] on button "Solicitud editada (requiere re-cotización) Push" at bounding box center [637, 185] width 507 height 48
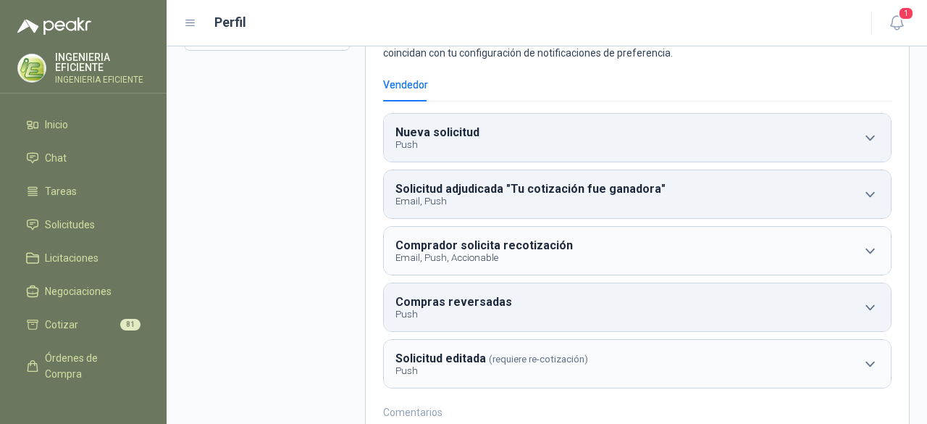
scroll to position [0, 0]
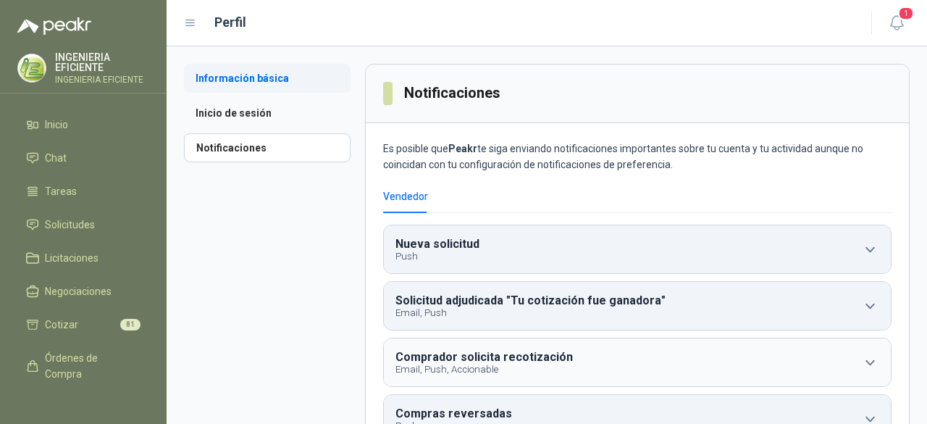
click at [240, 80] on li "Información básica" at bounding box center [267, 78] width 167 height 29
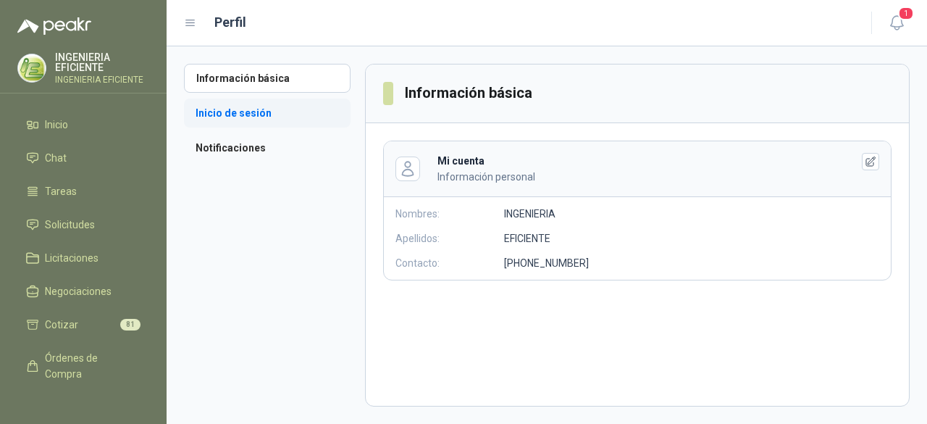
click at [209, 112] on li "Inicio de sesión" at bounding box center [267, 112] width 167 height 29
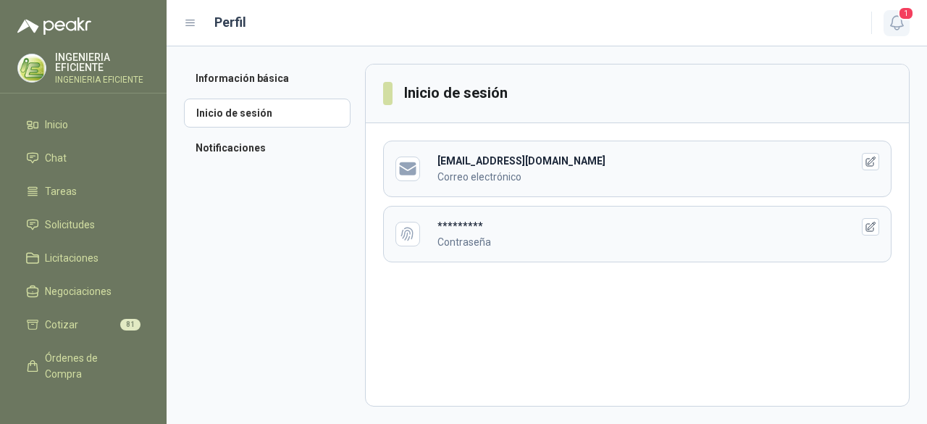
click at [896, 18] on icon "button" at bounding box center [897, 23] width 18 height 18
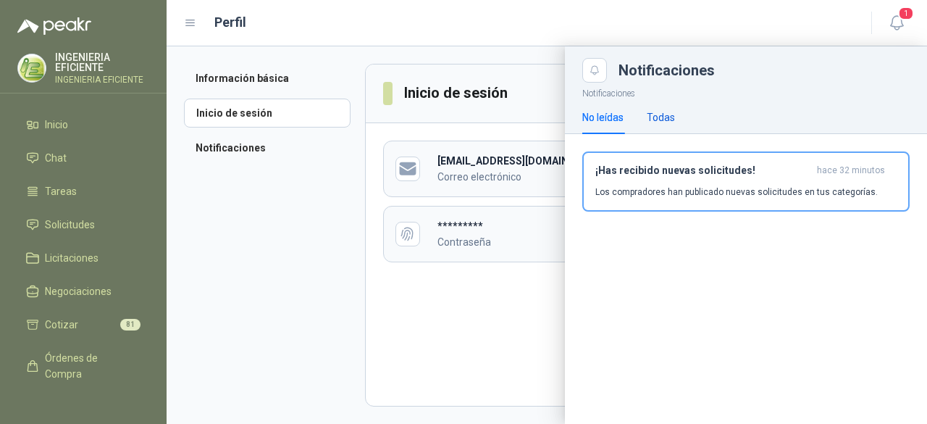
click at [661, 121] on div "Todas" at bounding box center [661, 117] width 28 height 16
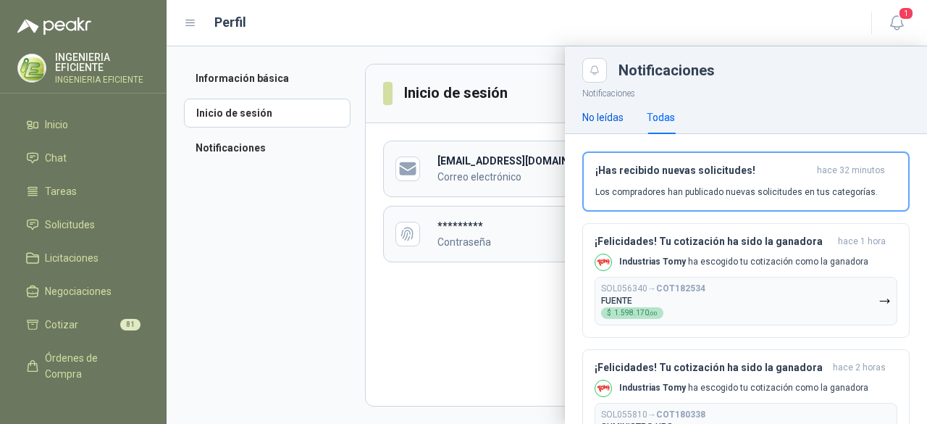
click at [607, 121] on div "No leídas" at bounding box center [602, 117] width 41 height 16
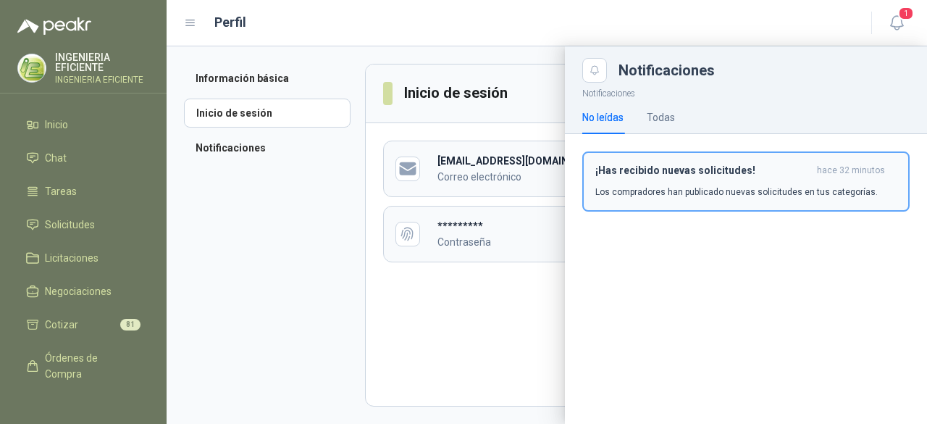
click at [634, 159] on button "¡Has recibido nuevas solicitudes! hace 32 minutos Los compradores han publicado…" at bounding box center [745, 181] width 327 height 60
